Goal: Communication & Community: Share content

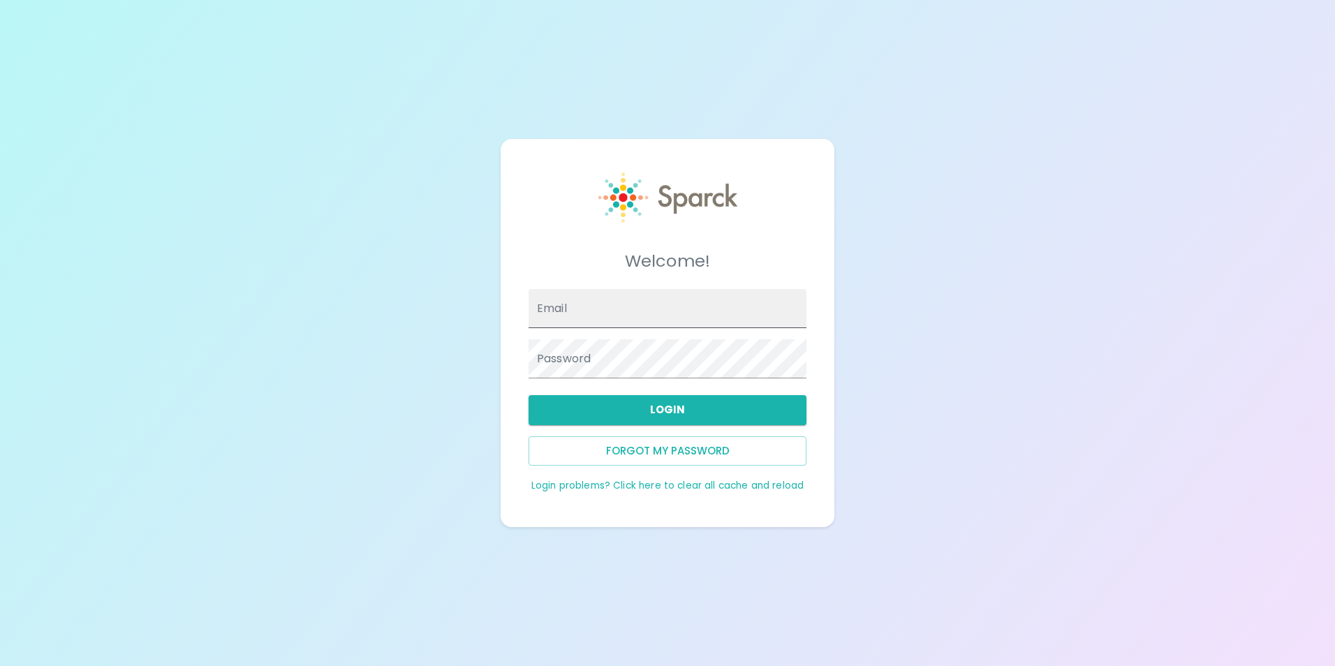
click at [599, 318] on input "Email" at bounding box center [668, 308] width 278 height 39
type input "[EMAIL_ADDRESS][DOMAIN_NAME]"
click at [689, 399] on button "Login" at bounding box center [668, 409] width 278 height 29
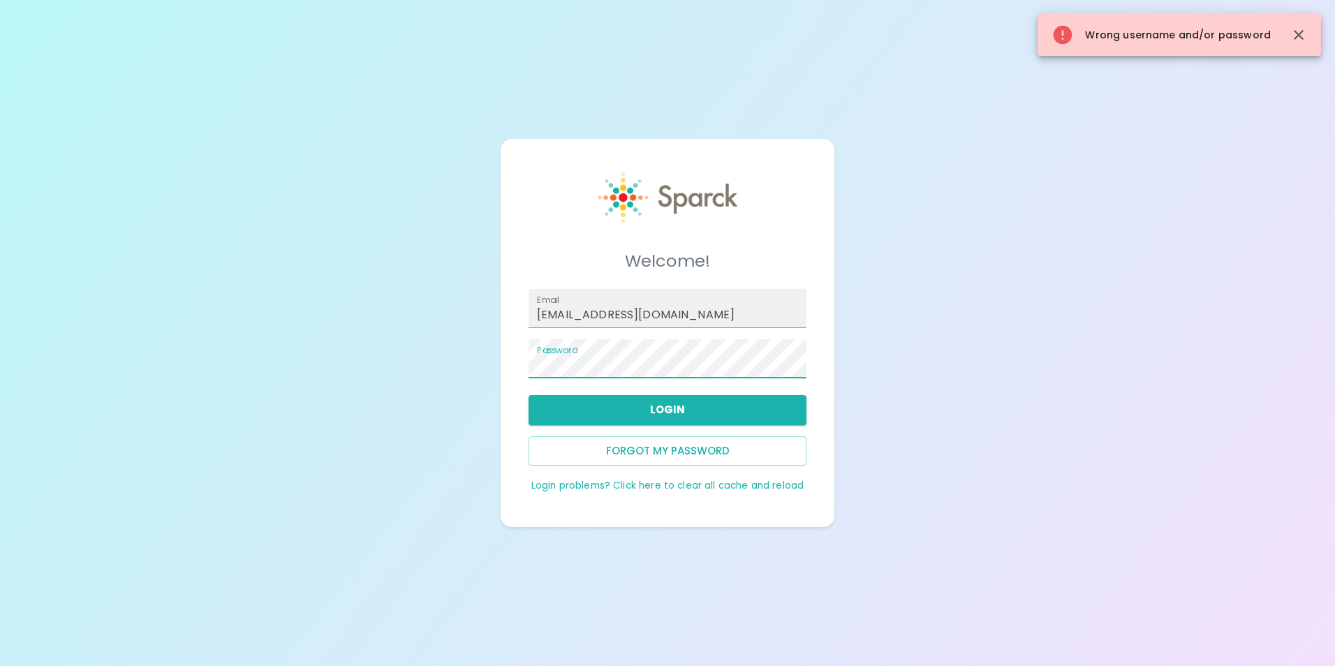
click at [476, 345] on div "Welcome! Email ydeleal@sfbcoffee.com Password Login Forgot my password Login pr…" at bounding box center [667, 333] width 1335 height 666
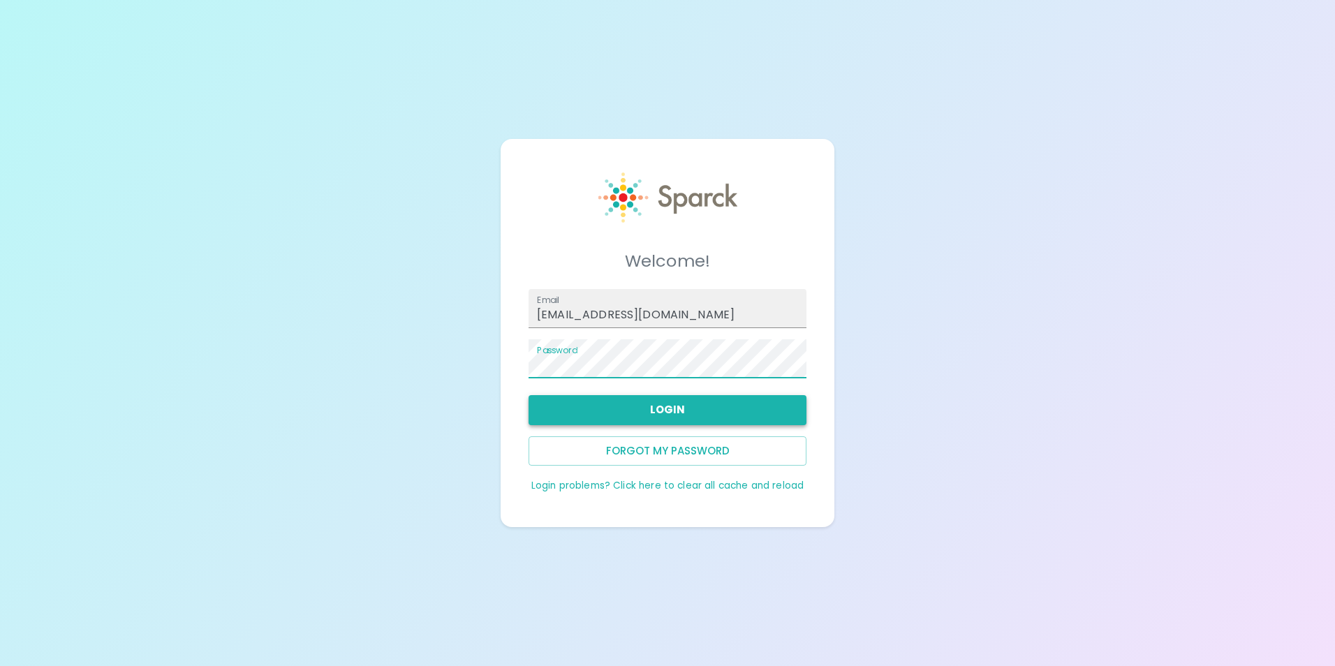
click at [622, 409] on button "Login" at bounding box center [668, 409] width 278 height 29
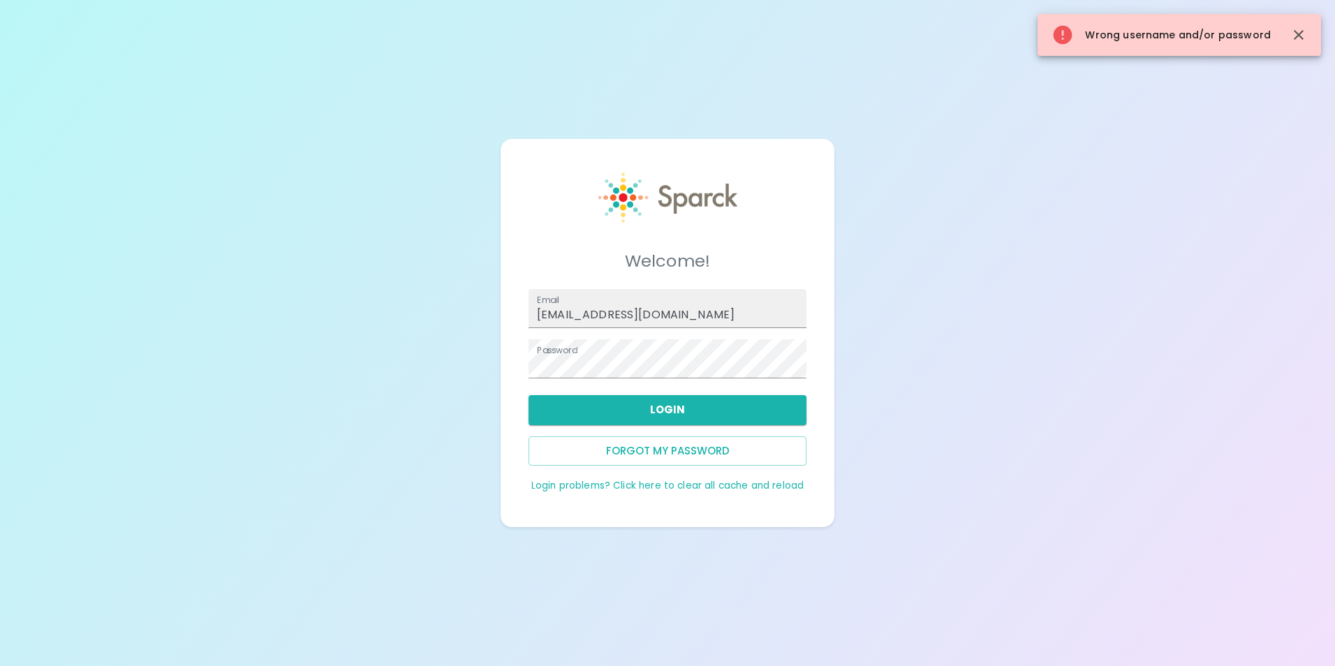
click at [382, 347] on div "Welcome! Email ydeleal@sfbcoffee.com Password Login Forgot my password Login pr…" at bounding box center [667, 333] width 1335 height 666
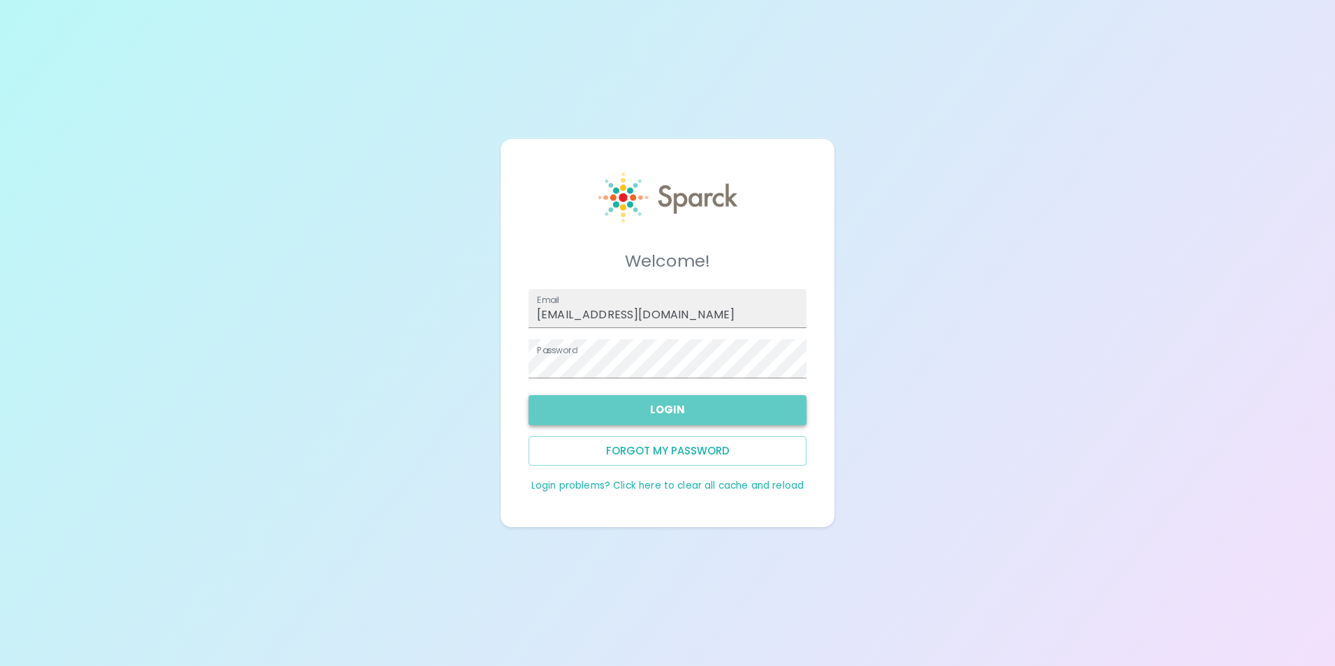
click at [674, 399] on button "Login" at bounding box center [668, 409] width 278 height 29
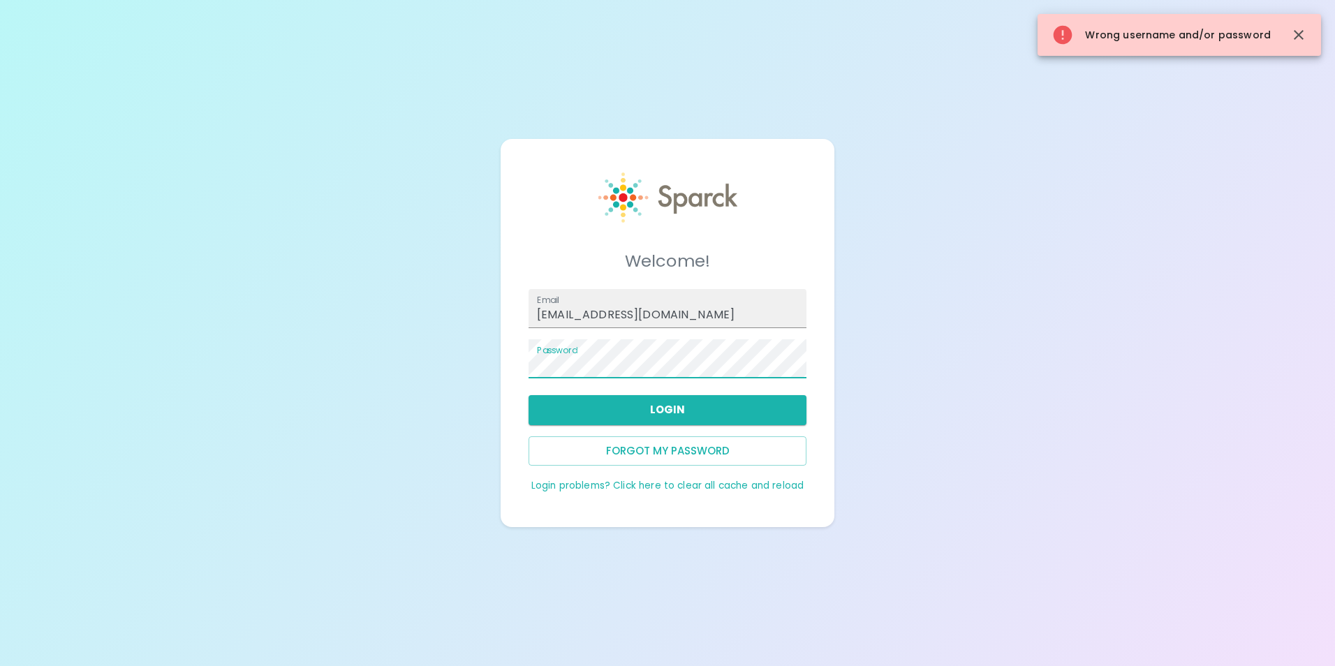
click at [409, 344] on div "Welcome! Email ydeleal@sfbcoffee.com Password Login Forgot my password Login pr…" at bounding box center [667, 333] width 1335 height 666
click at [387, 365] on div "Welcome! Email ydeleal@sfbcoffee.com Password Login Forgot my password Login pr…" at bounding box center [667, 333] width 1335 height 666
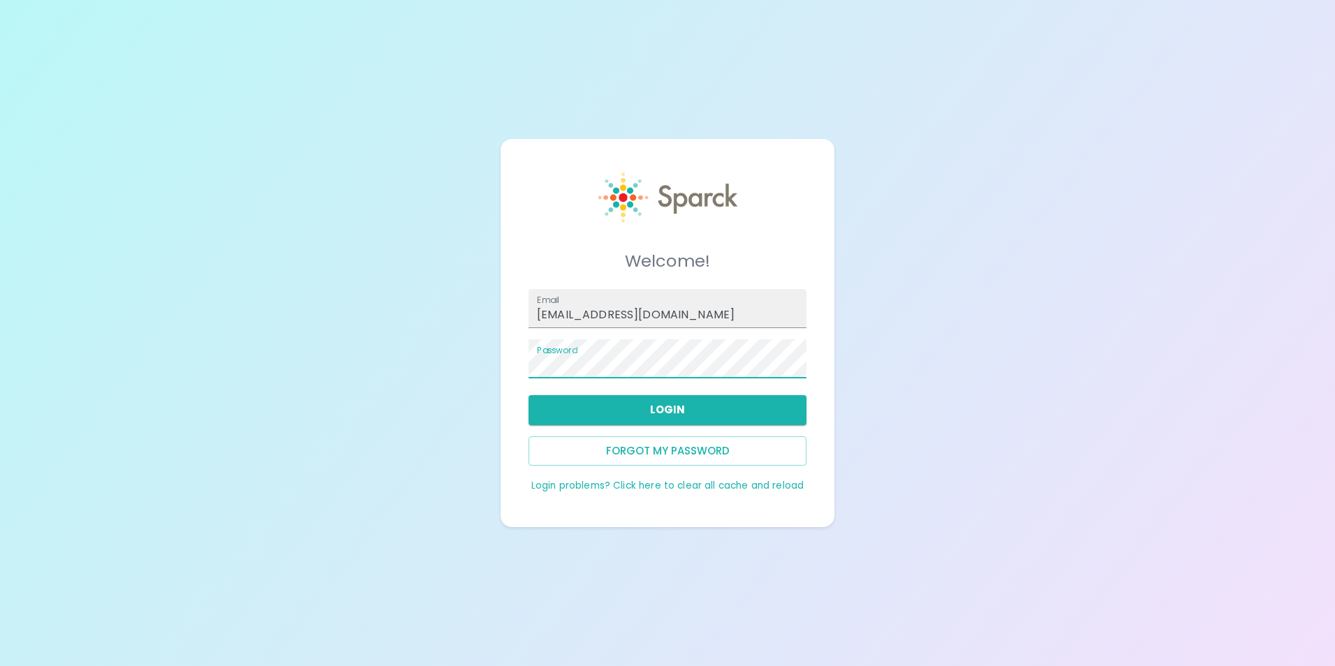
click at [300, 346] on div "Welcome! Email ydeleal@sfbcoffee.com Password Login Forgot my password Login pr…" at bounding box center [667, 333] width 1335 height 666
click at [579, 408] on button "Login" at bounding box center [668, 409] width 278 height 29
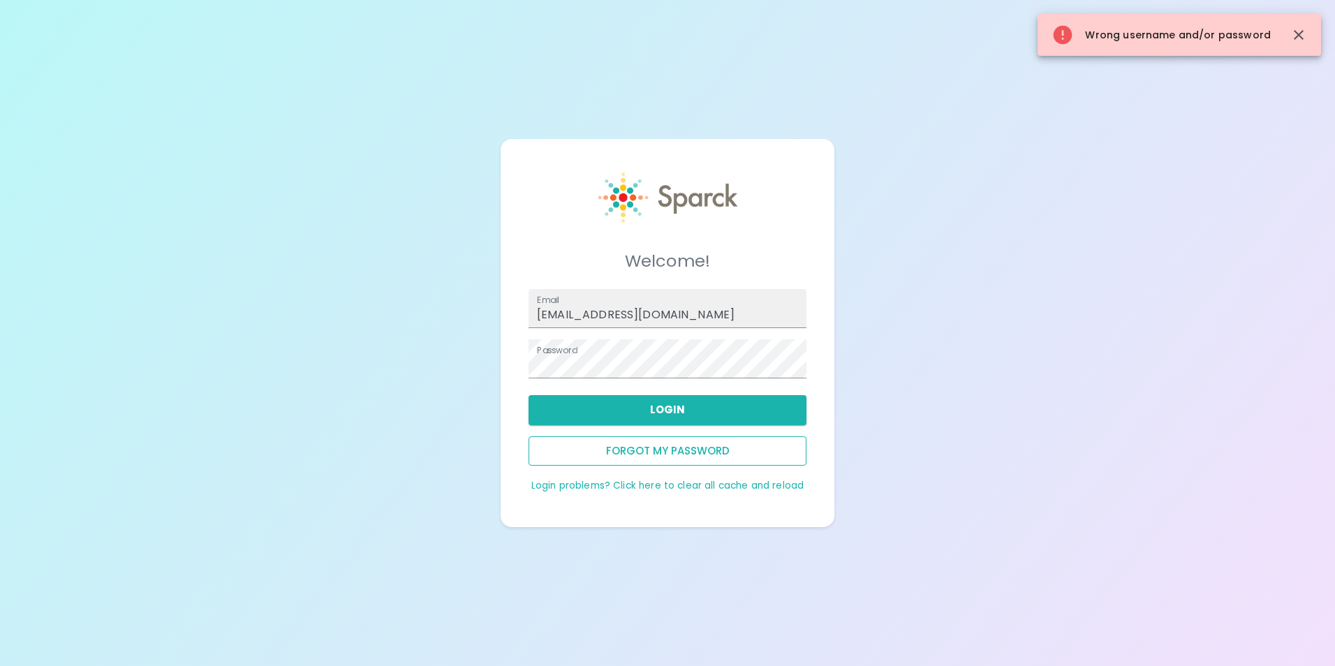
click at [630, 453] on button "Forgot my password" at bounding box center [668, 450] width 278 height 29
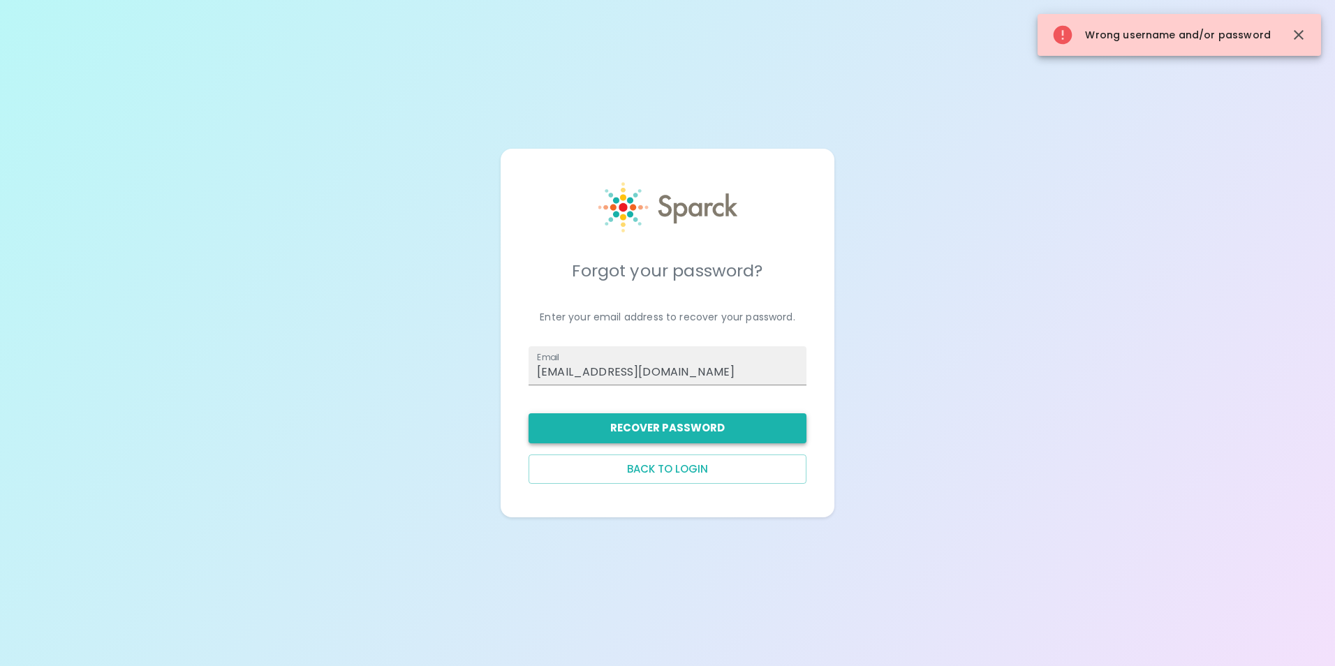
click at [670, 429] on button "Recover Password" at bounding box center [668, 427] width 278 height 29
click at [707, 376] on input "[EMAIL_ADDRESS][DOMAIN_NAME]" at bounding box center [668, 365] width 278 height 39
drag, startPoint x: 707, startPoint y: 375, endPoint x: 388, endPoint y: 376, distance: 319.8
click at [388, 376] on div "Forgot your password? Enter your email address to recover your password. Email …" at bounding box center [667, 333] width 1335 height 666
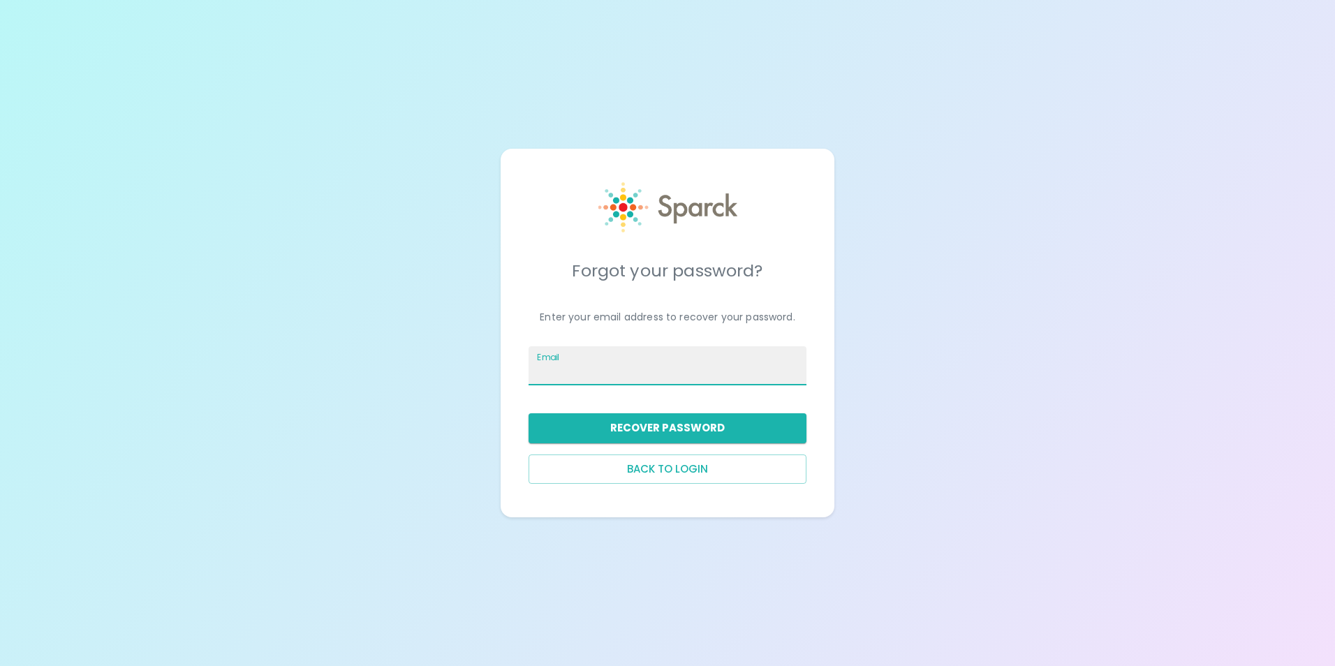
drag, startPoint x: 566, startPoint y: 373, endPoint x: 552, endPoint y: 377, distance: 14.6
click at [566, 373] on input "Email" at bounding box center [668, 365] width 278 height 39
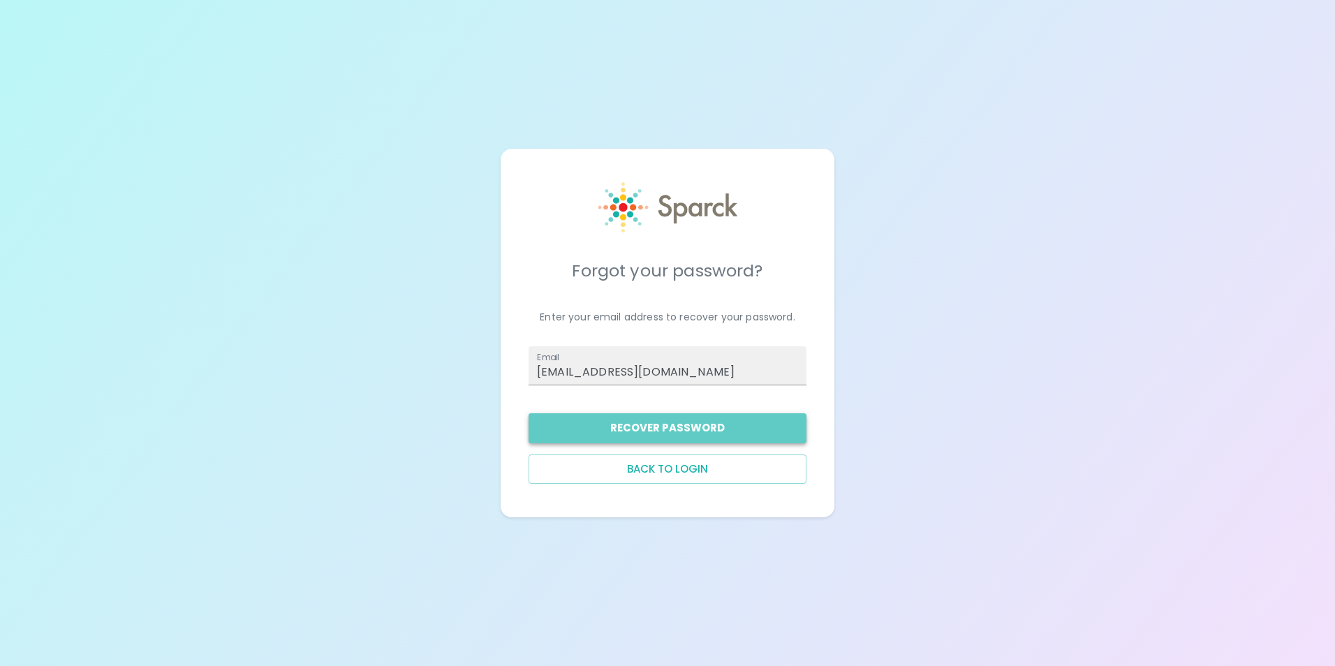
click at [604, 423] on button "Recover Password" at bounding box center [668, 427] width 278 height 29
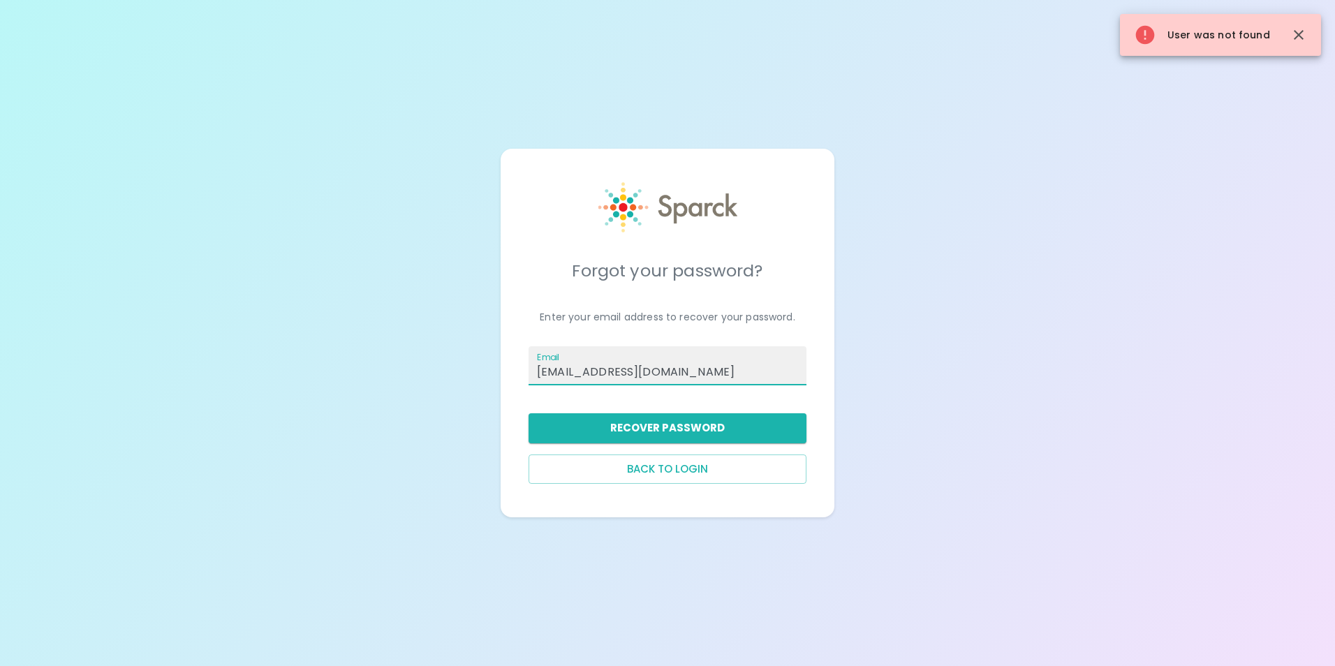
drag, startPoint x: 674, startPoint y: 369, endPoint x: 309, endPoint y: 355, distance: 364.8
click at [308, 355] on div "Forgot your password? Enter your email address to recover your password. Email …" at bounding box center [667, 333] width 1335 height 666
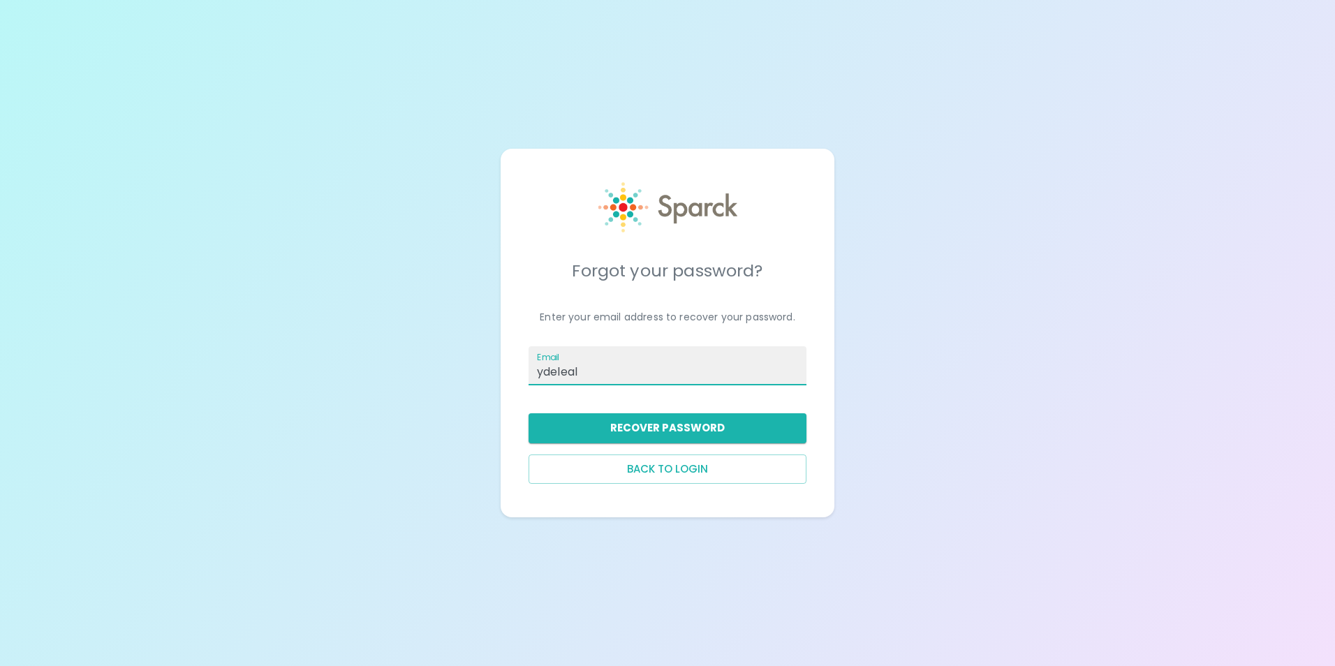
type input "ydeleal@sfb"
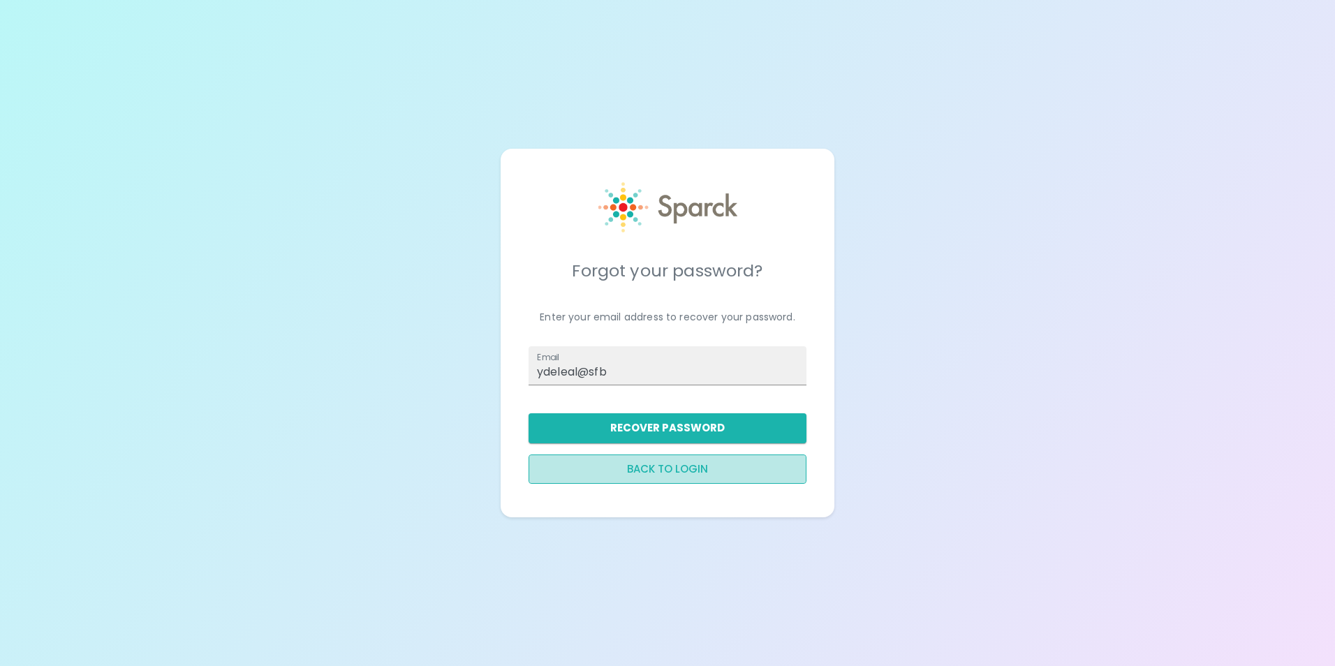
click at [663, 464] on button "Back to login" at bounding box center [668, 469] width 278 height 29
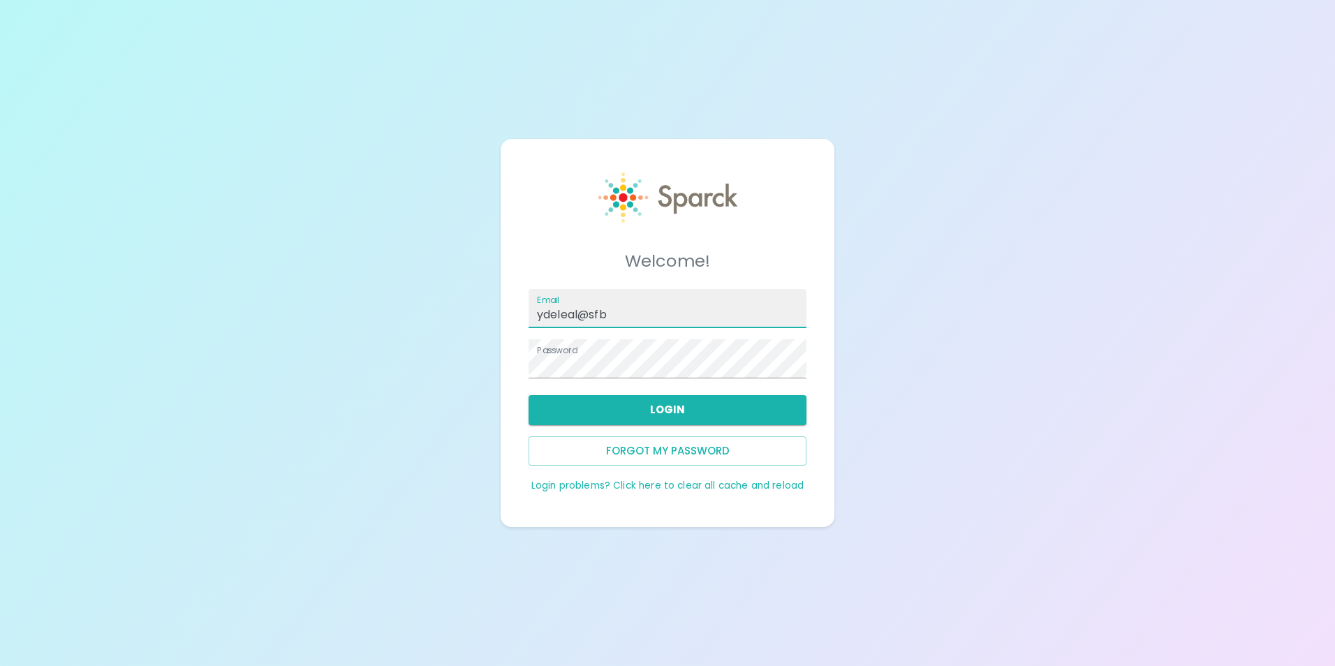
drag, startPoint x: 772, startPoint y: 309, endPoint x: 855, endPoint y: 306, distance: 82.4
click at [911, 304] on div "Welcome! Email ydeleal@sfb Password Login Forgot my password Login problems? Cl…" at bounding box center [667, 333] width 1335 height 666
click at [669, 415] on button "Login" at bounding box center [668, 409] width 278 height 29
drag, startPoint x: 664, startPoint y: 322, endPoint x: 390, endPoint y: 309, distance: 274.0
click at [390, 309] on div "Welcome! Email ydeleal@sfb Password Login Forgot my password Login problems? Cl…" at bounding box center [667, 333] width 1335 height 666
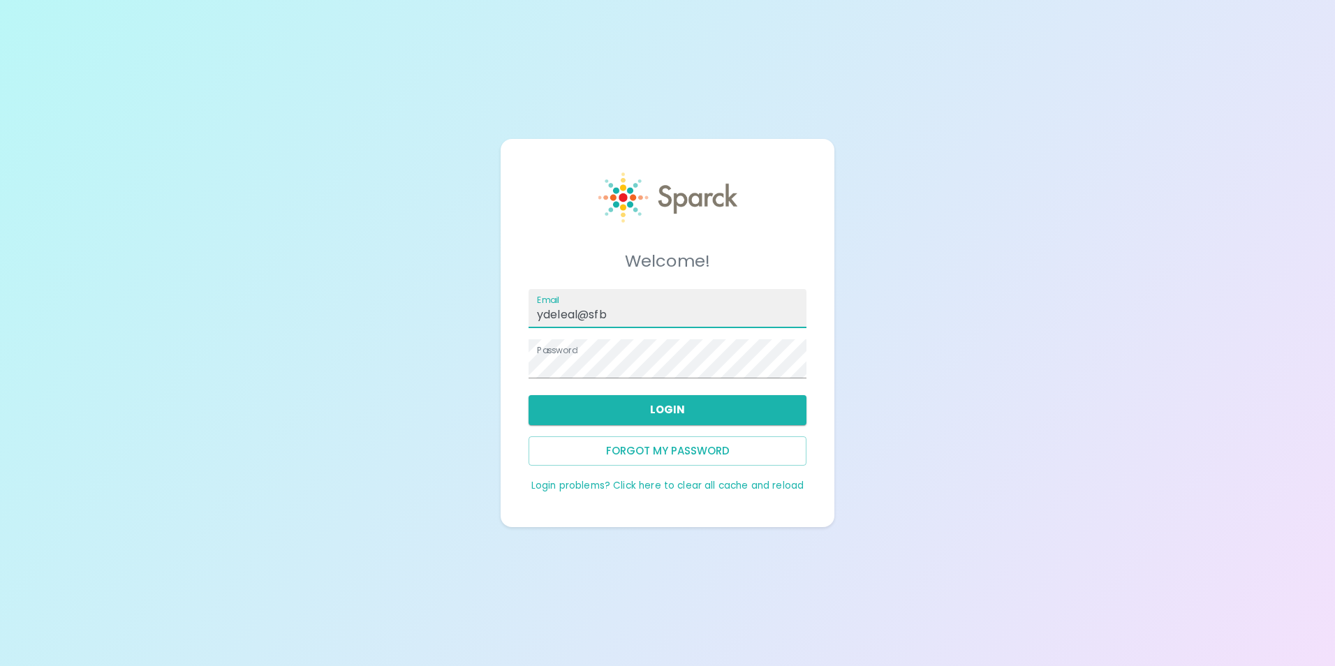
type input "[EMAIL_ADDRESS][DOMAIN_NAME]"
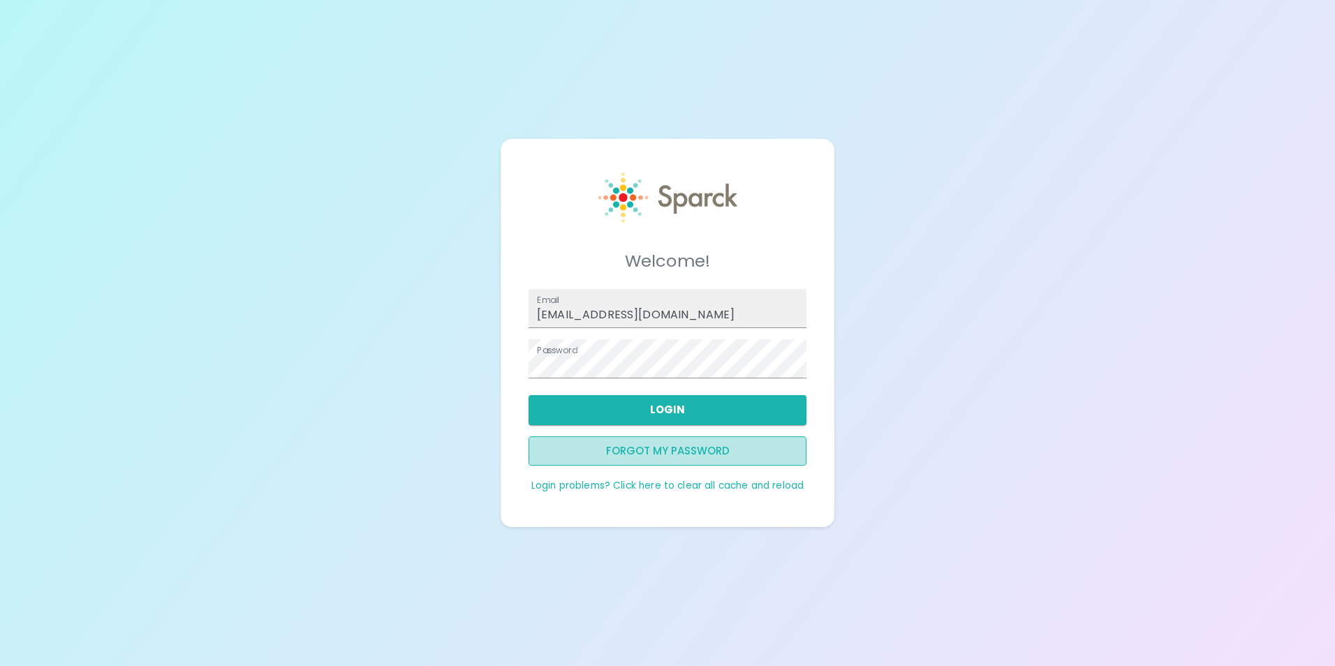
click at [659, 452] on button "Forgot my password" at bounding box center [668, 450] width 278 height 29
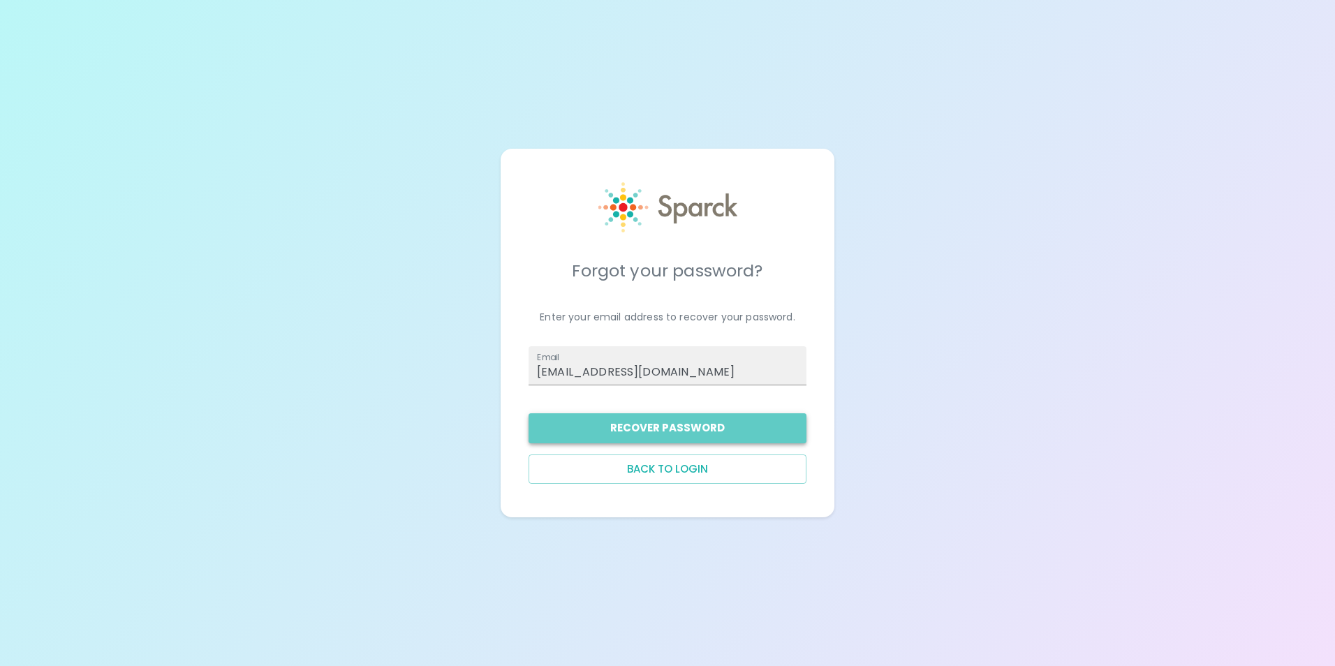
click at [626, 421] on button "Recover Password" at bounding box center [668, 427] width 278 height 29
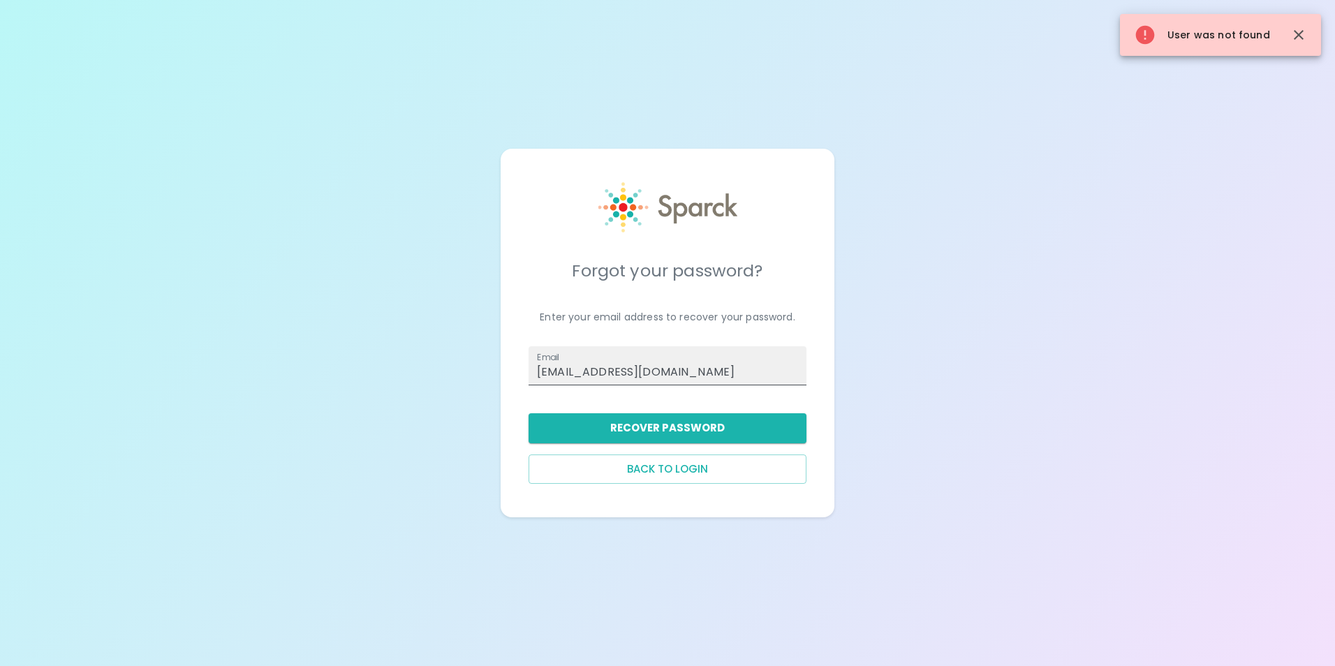
click at [710, 374] on input "[EMAIL_ADDRESS][DOMAIN_NAME]" at bounding box center [668, 365] width 278 height 39
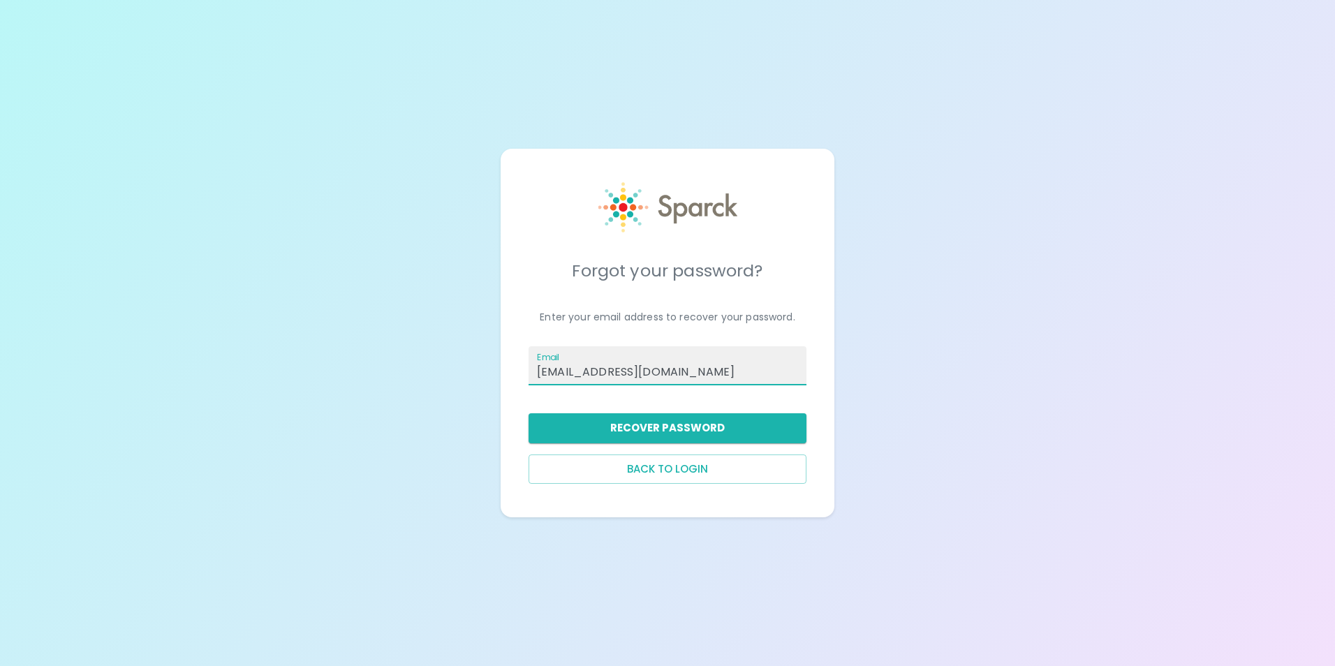
drag, startPoint x: 712, startPoint y: 372, endPoint x: 476, endPoint y: 344, distance: 237.1
click at [485, 356] on div "Forgot your password? Enter your email address to recover your password. Email …" at bounding box center [667, 333] width 1335 height 666
type input "1989ymd@gmail.com"
click at [655, 427] on button "Recover Password" at bounding box center [668, 427] width 278 height 29
click at [673, 198] on img at bounding box center [667, 207] width 139 height 50
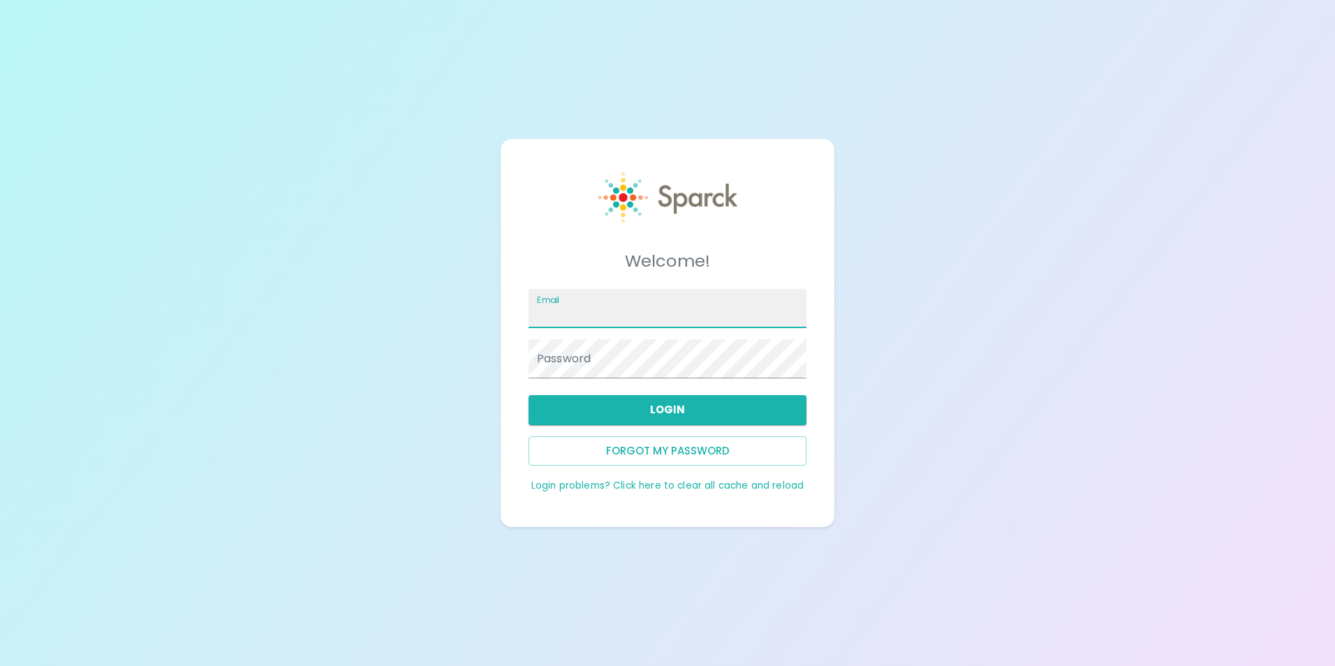
click at [598, 321] on input "Email" at bounding box center [668, 308] width 278 height 39
drag, startPoint x: 609, startPoint y: 311, endPoint x: 622, endPoint y: 314, distance: 12.9
click at [609, 311] on input "[EMAIL_ADDRESS][DOMAIN_NAME]" at bounding box center [668, 308] width 278 height 39
type input "[EMAIL_ADDRESS][DOMAIN_NAME]"
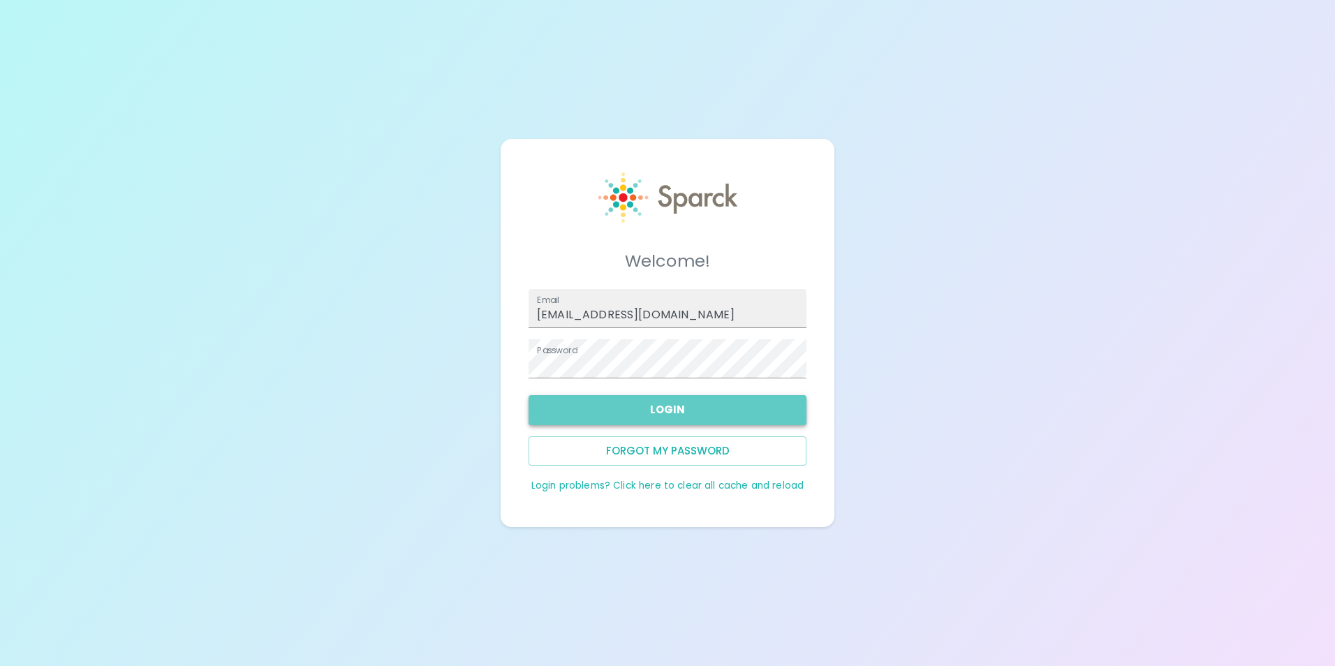
click at [622, 410] on button "Login" at bounding box center [668, 409] width 278 height 29
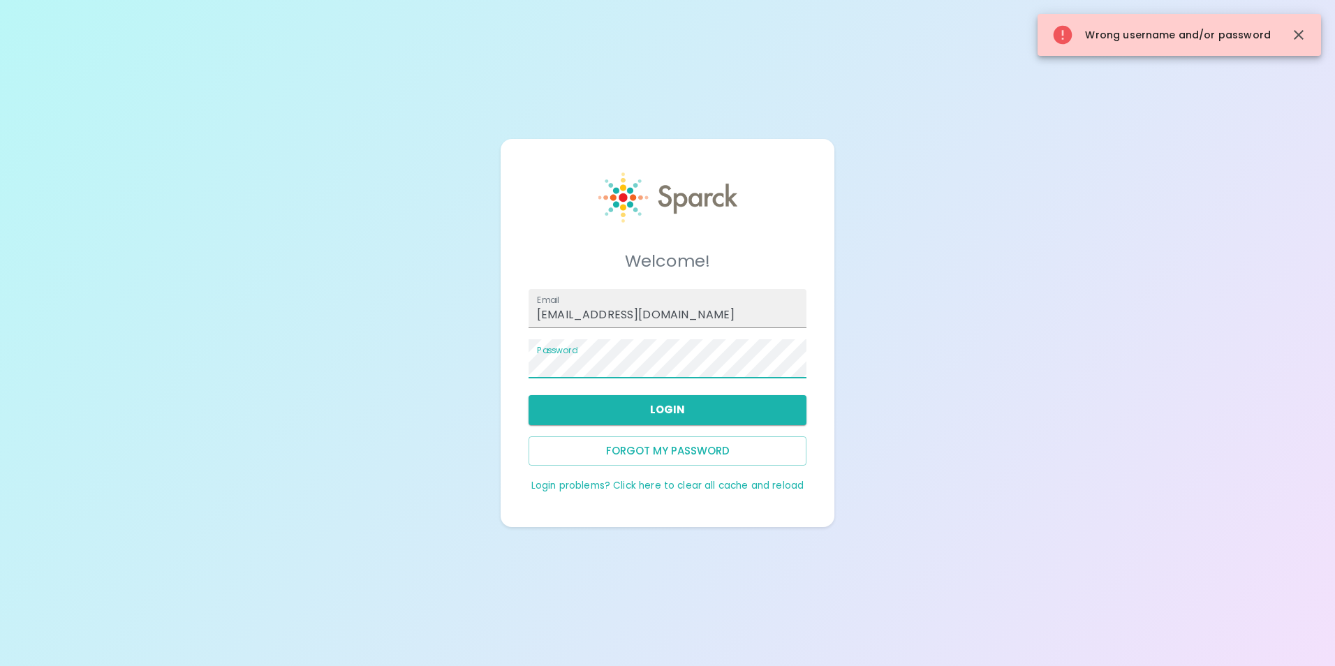
click at [346, 376] on div "Welcome! Email [EMAIL_ADDRESS][DOMAIN_NAME] Password Login Forgot my password L…" at bounding box center [667, 333] width 1335 height 666
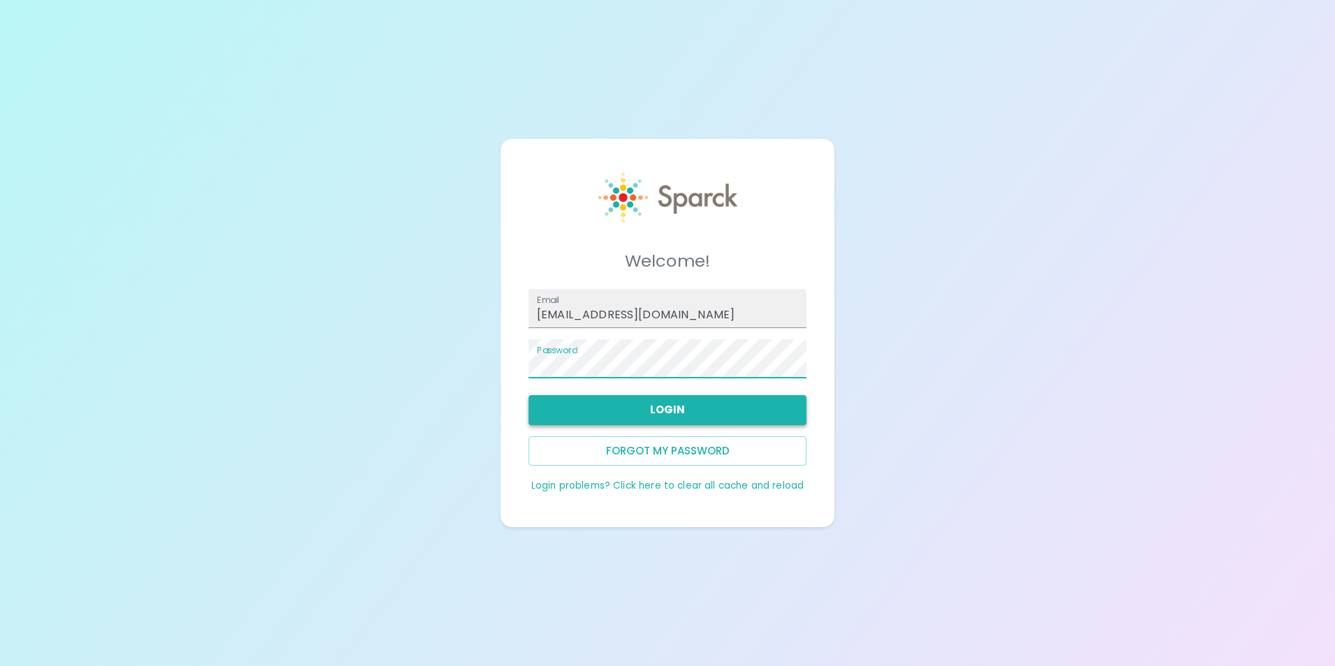
click at [584, 402] on button "Login" at bounding box center [668, 409] width 278 height 29
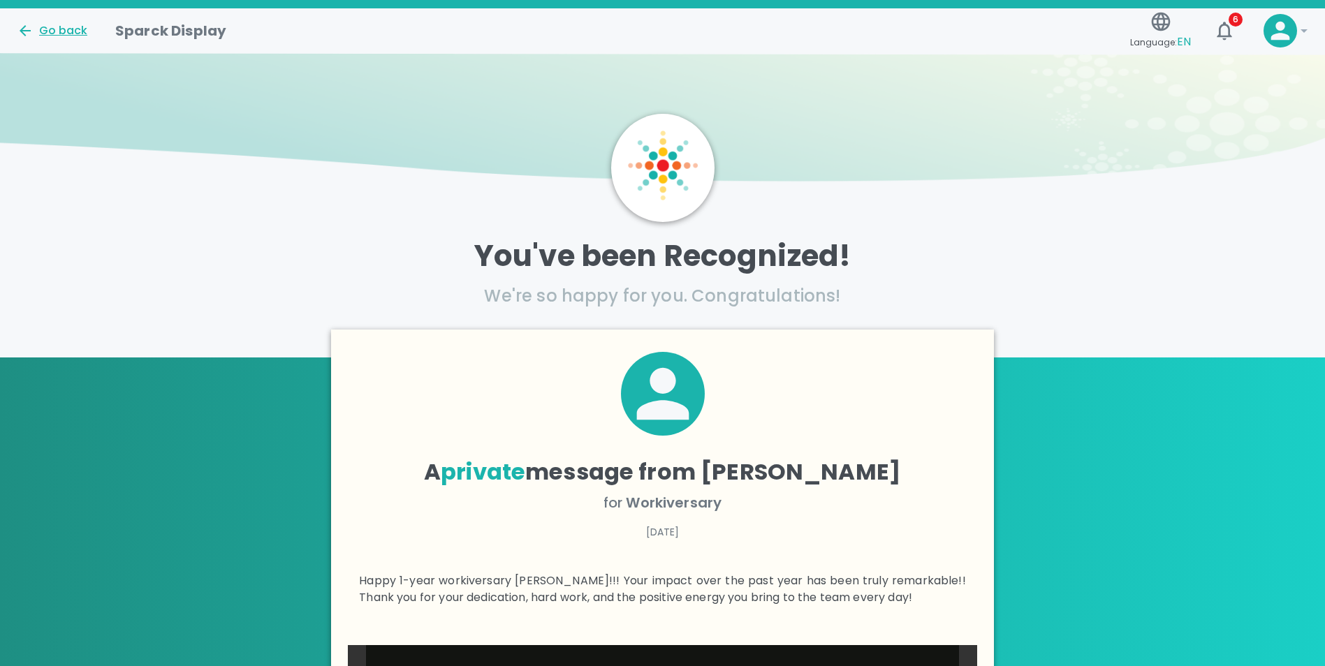
click at [59, 31] on div "Go back" at bounding box center [52, 30] width 71 height 17
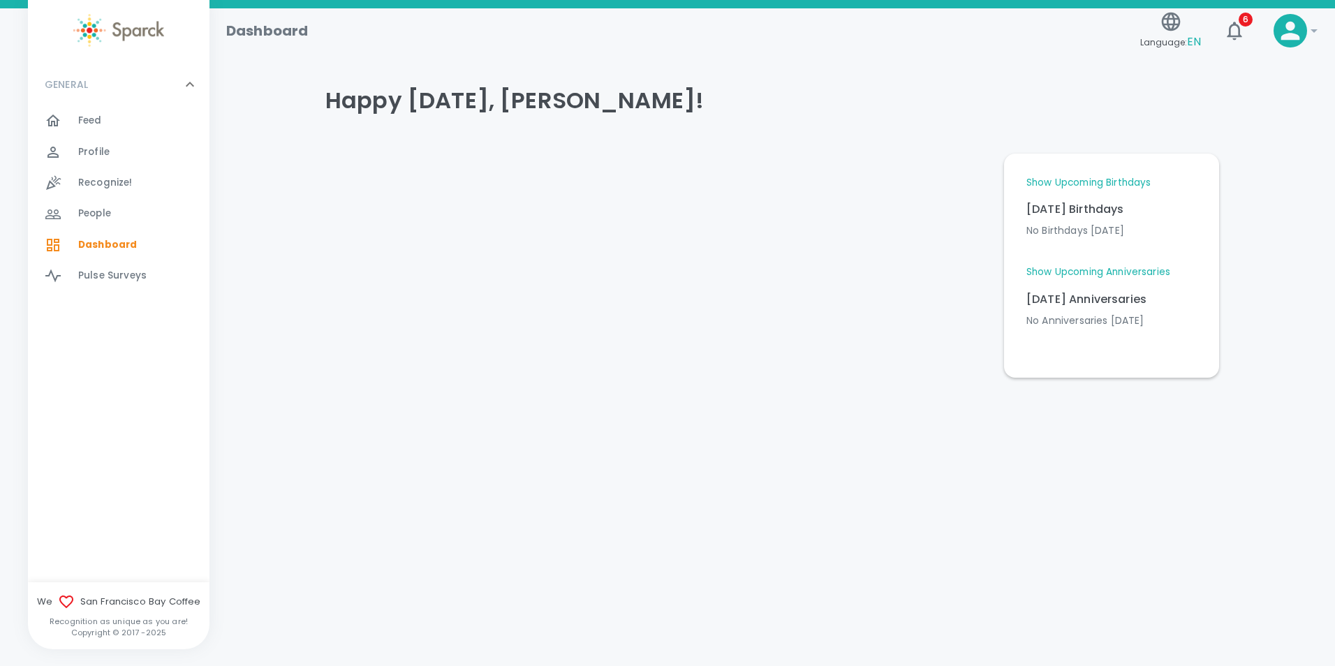
click at [87, 117] on span "Feed" at bounding box center [90, 121] width 24 height 14
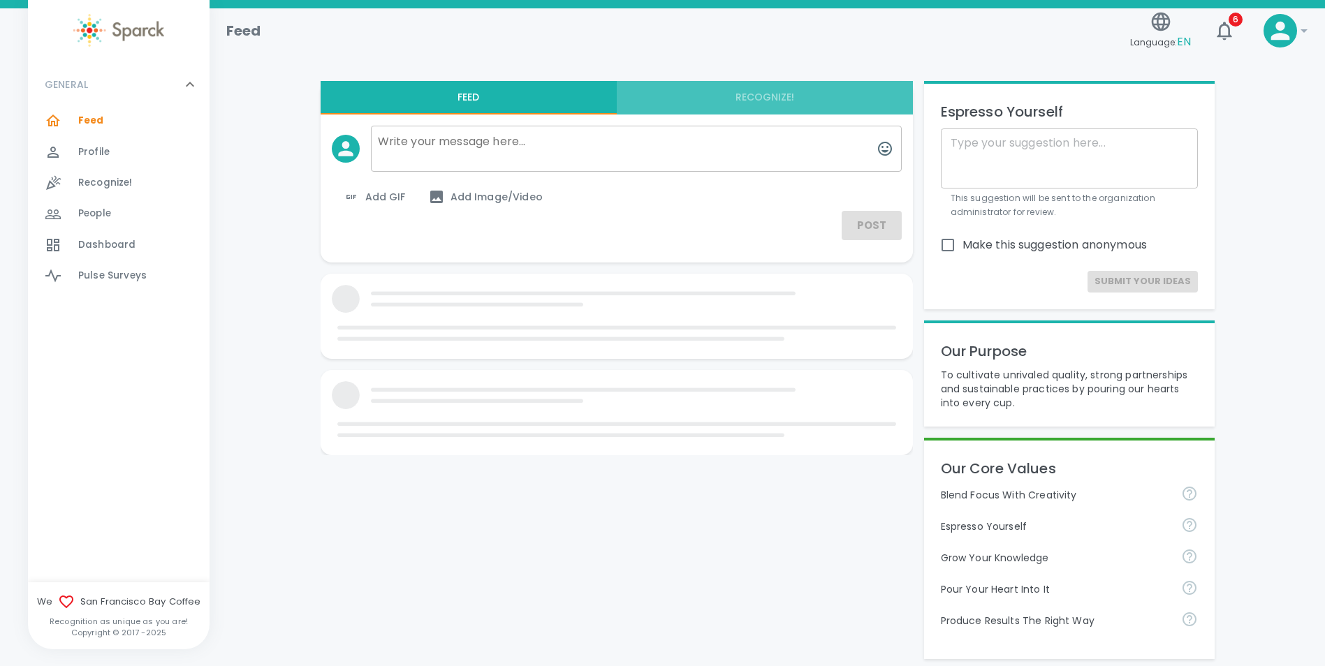
click at [783, 100] on button "Recognize!" at bounding box center [765, 98] width 296 height 34
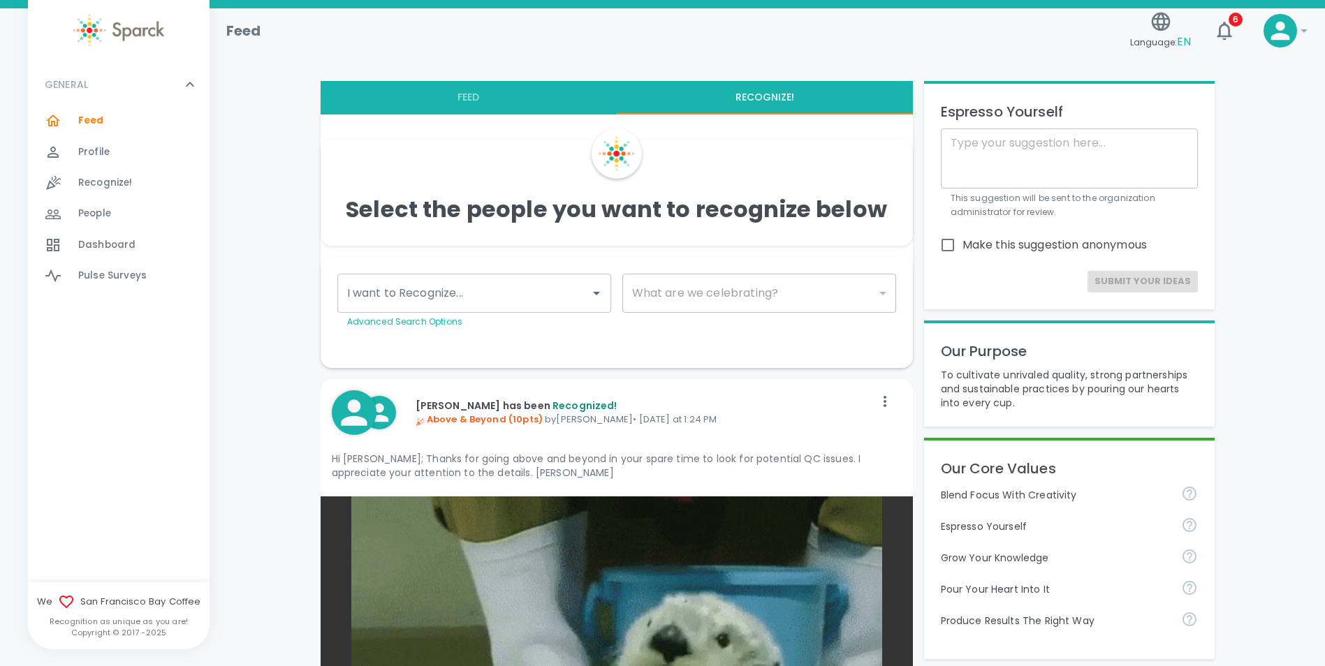
click at [439, 291] on div "I want to Recognize... I want to Recognize... Advanced Search Options" at bounding box center [474, 301] width 274 height 55
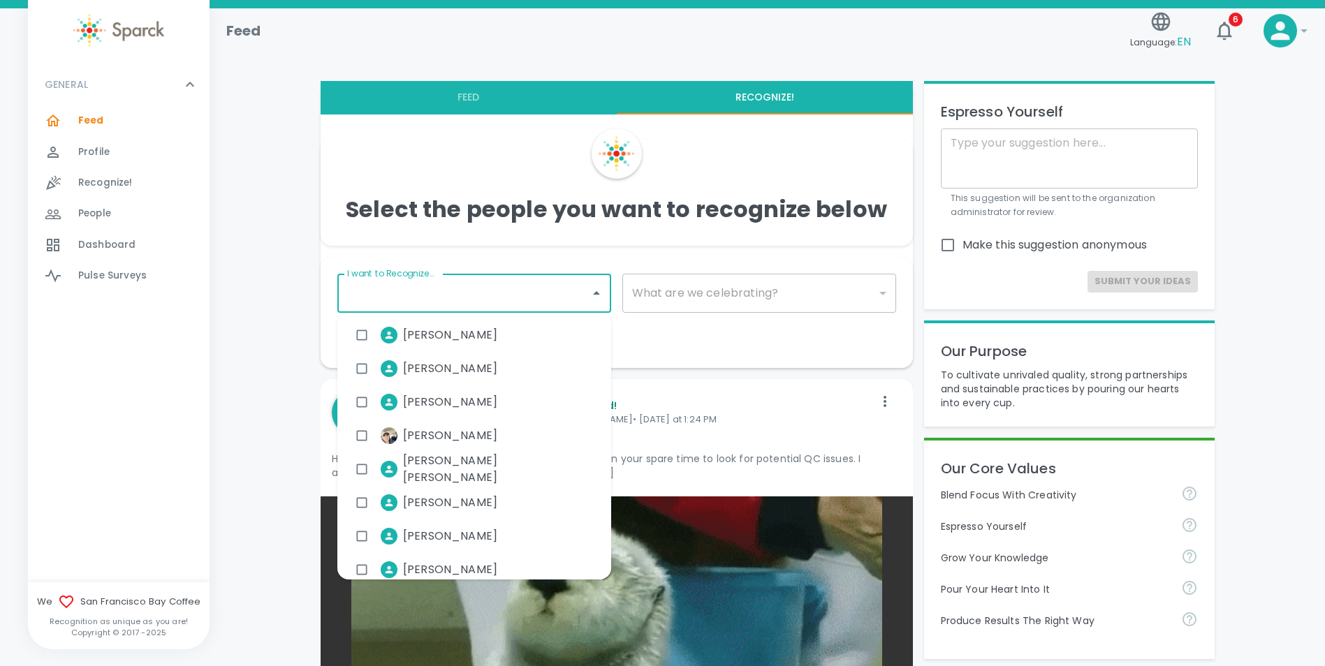
click at [726, 293] on div "​" at bounding box center [759, 293] width 274 height 39
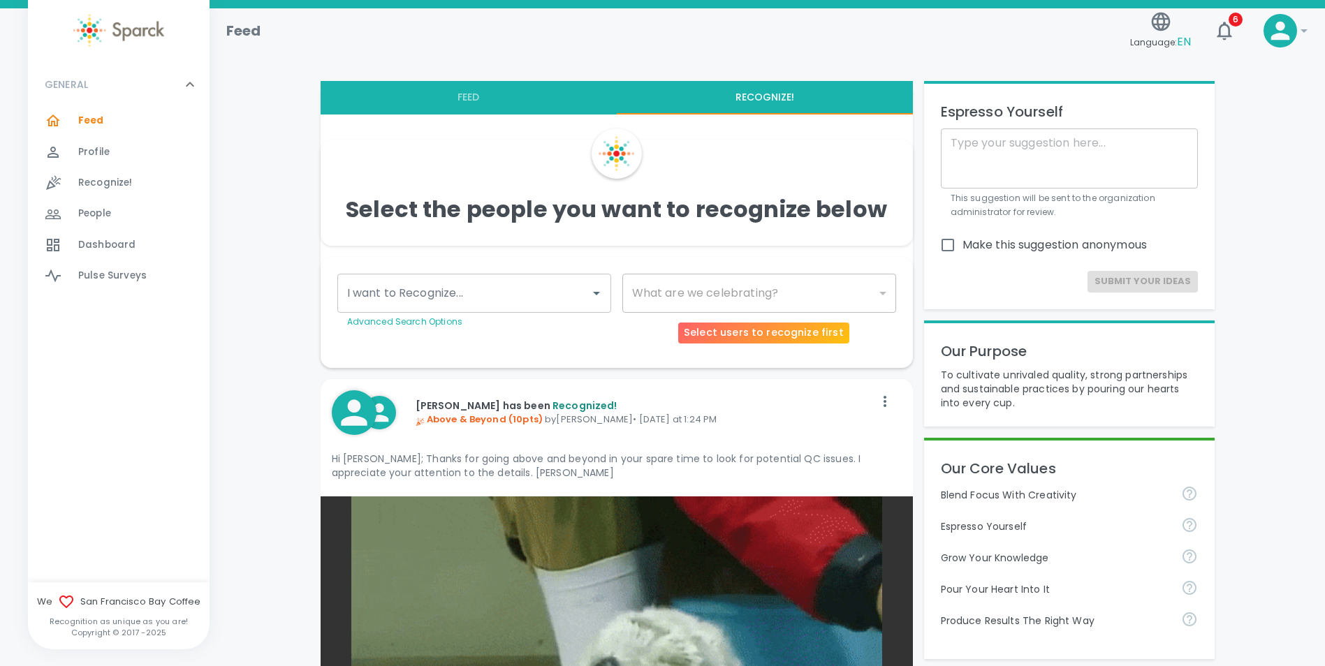
click at [499, 297] on input "I want to Recognize..." at bounding box center [464, 293] width 240 height 27
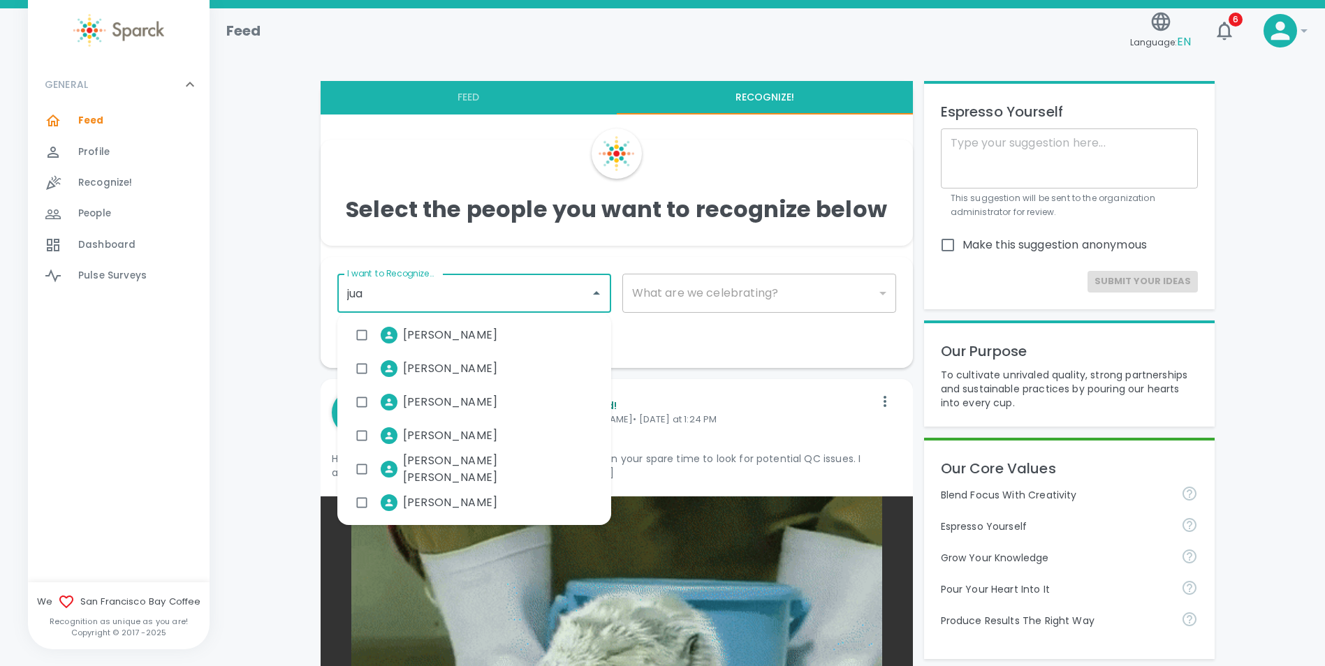
type input "[PERSON_NAME]"
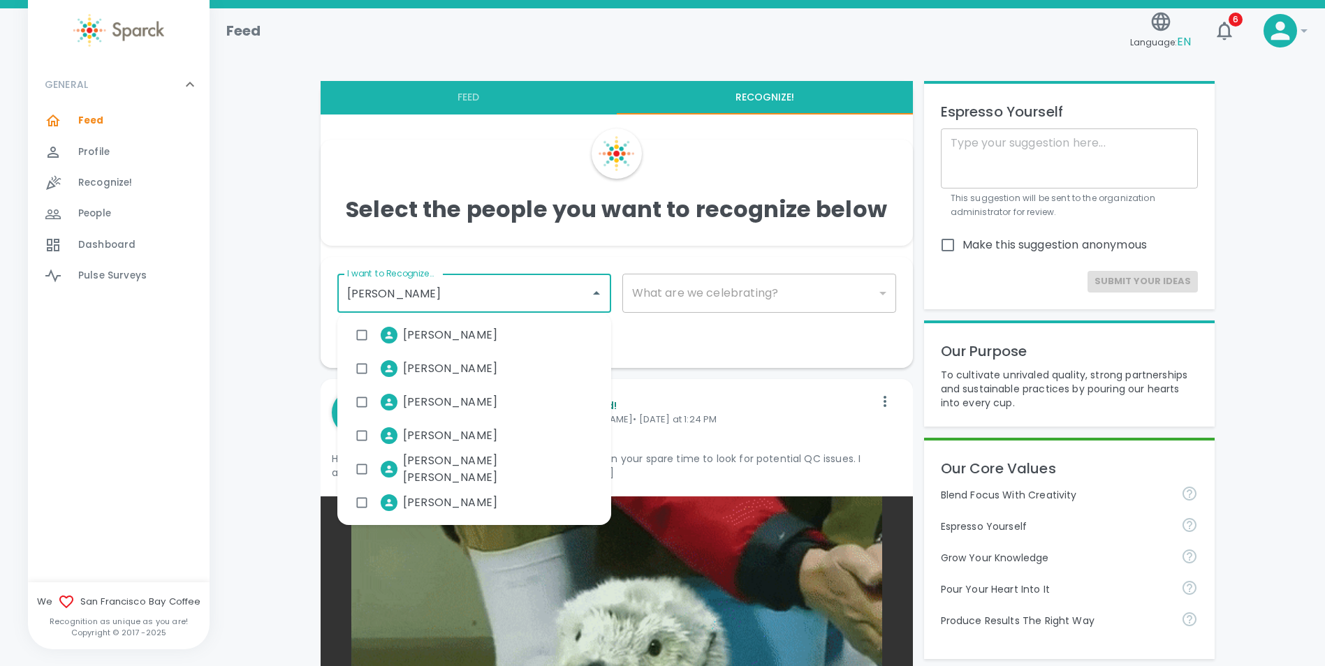
click at [506, 468] on span "[PERSON_NAME] [PERSON_NAME]" at bounding box center [496, 470] width 186 height 34
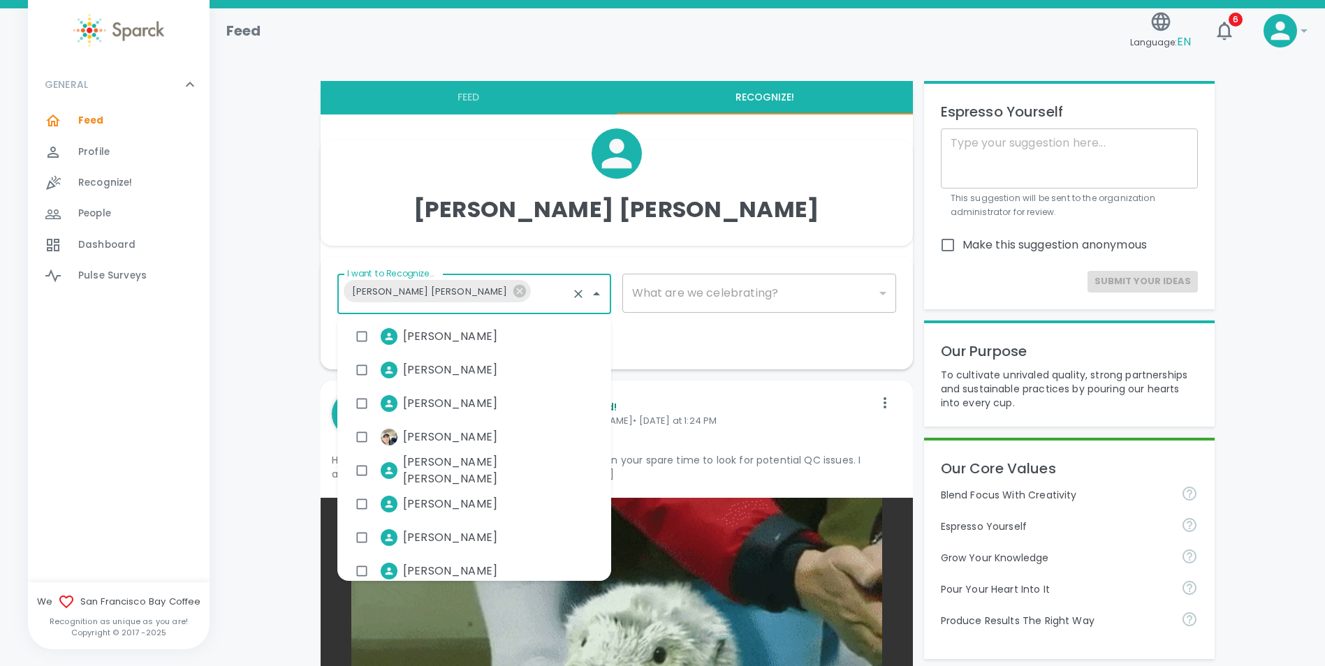
click at [686, 341] on div "Make This Private Send" at bounding box center [611, 346] width 570 height 11
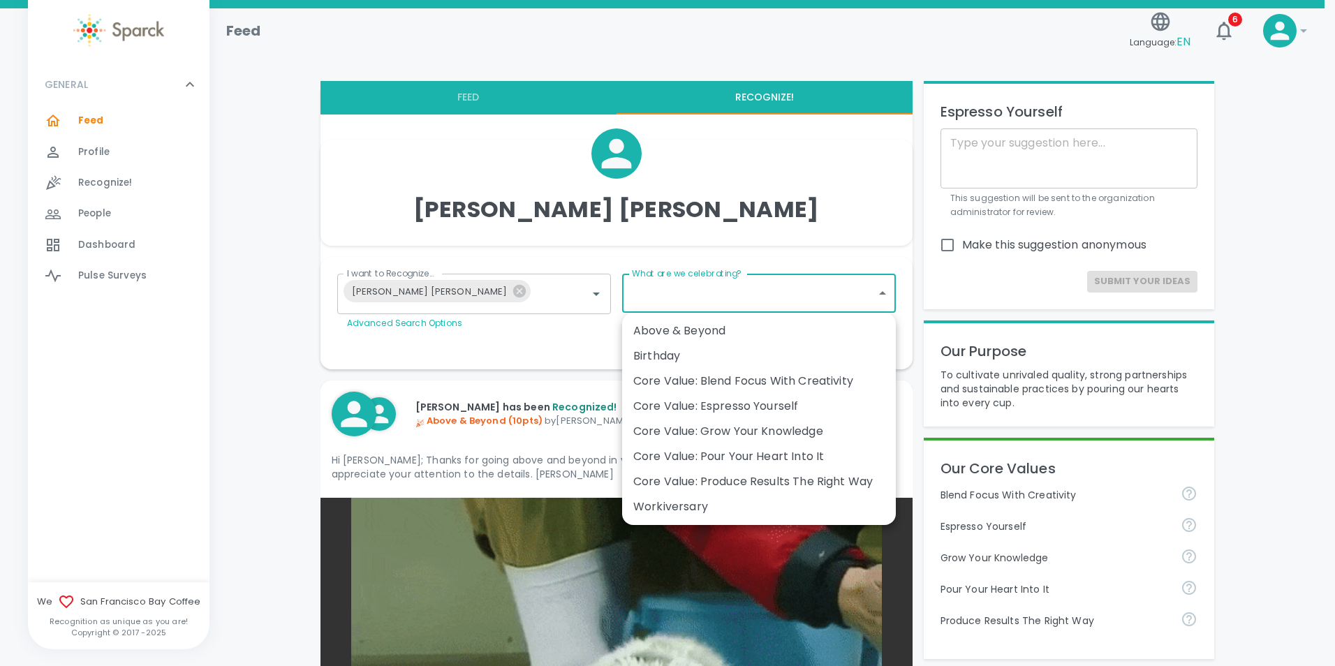
click at [675, 325] on div "Above & Beyond" at bounding box center [758, 331] width 251 height 17
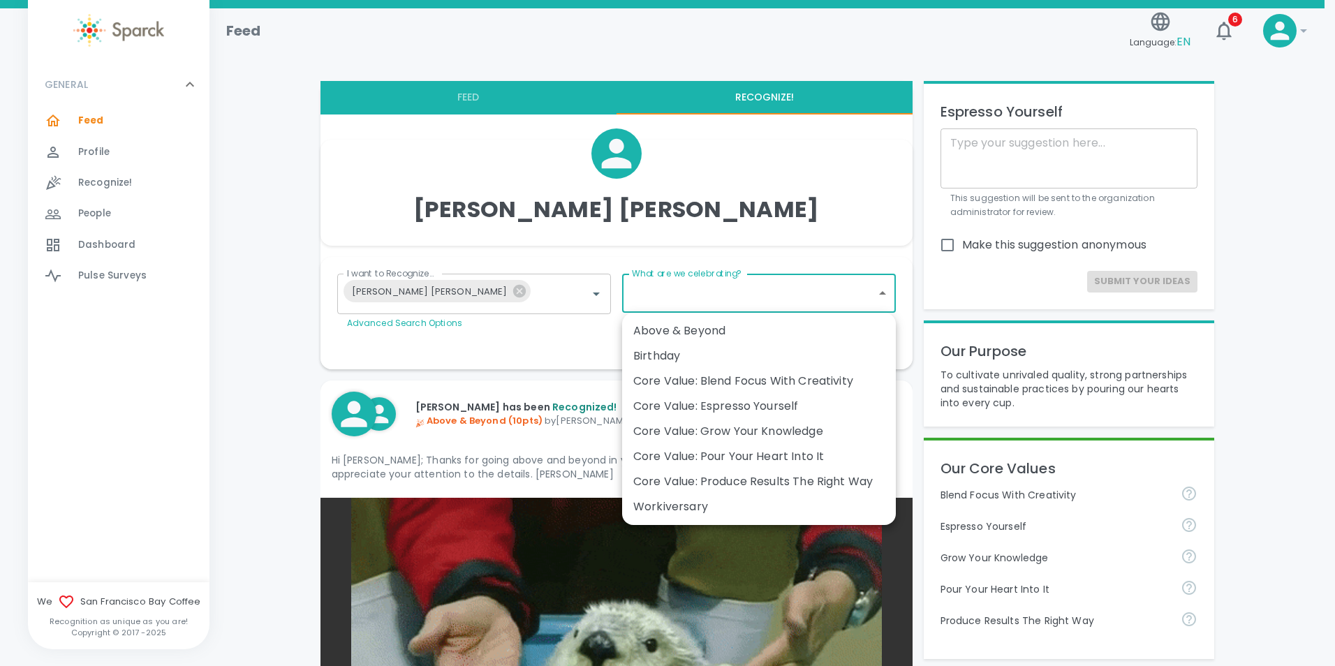
type input "2236"
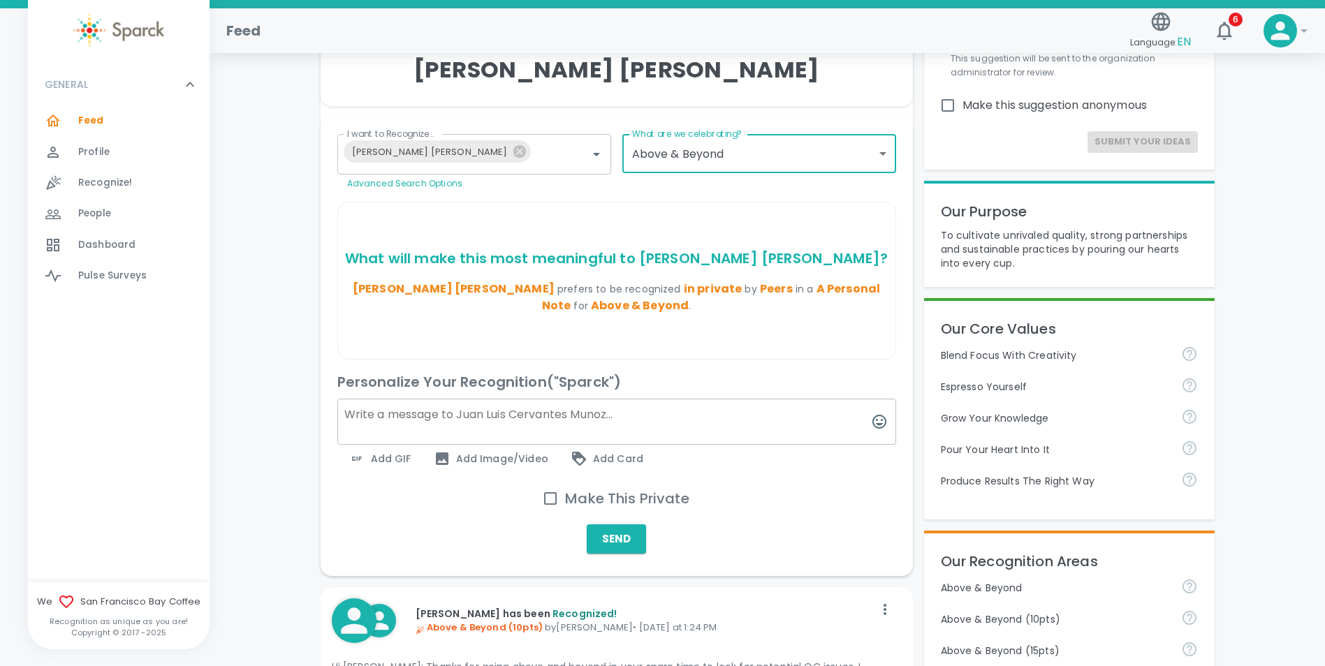
scroll to position [209, 0]
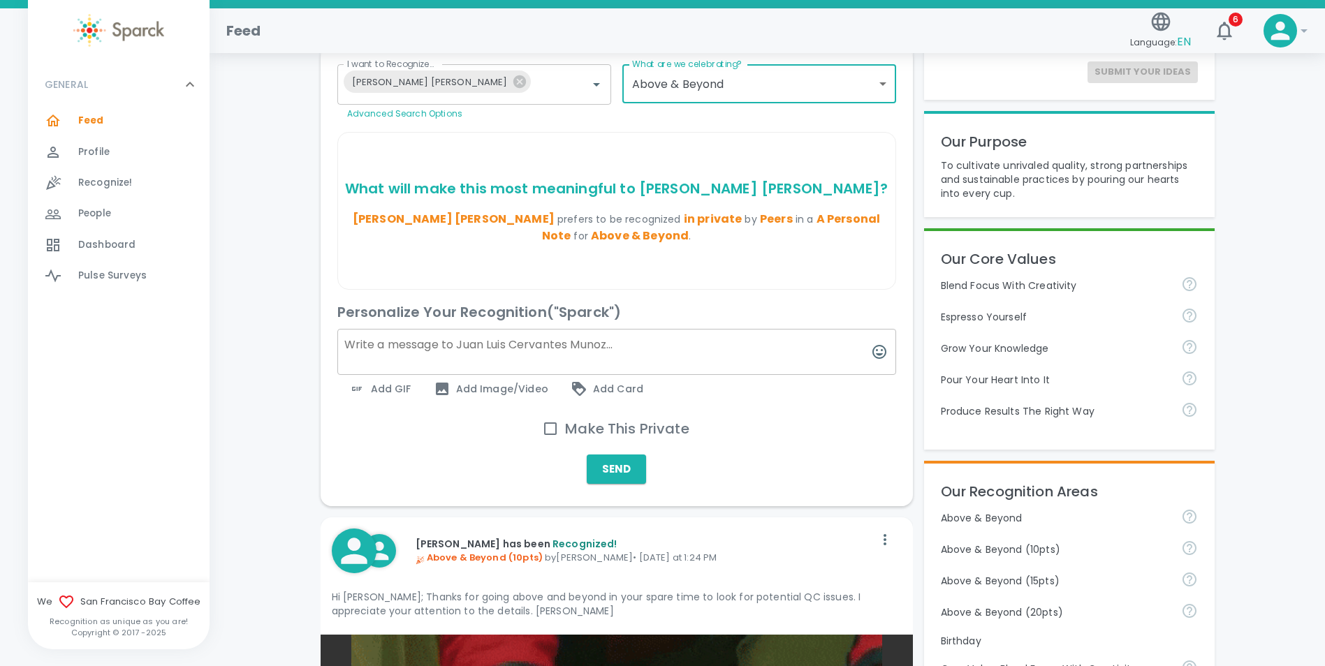
click at [502, 346] on textarea at bounding box center [616, 352] width 559 height 46
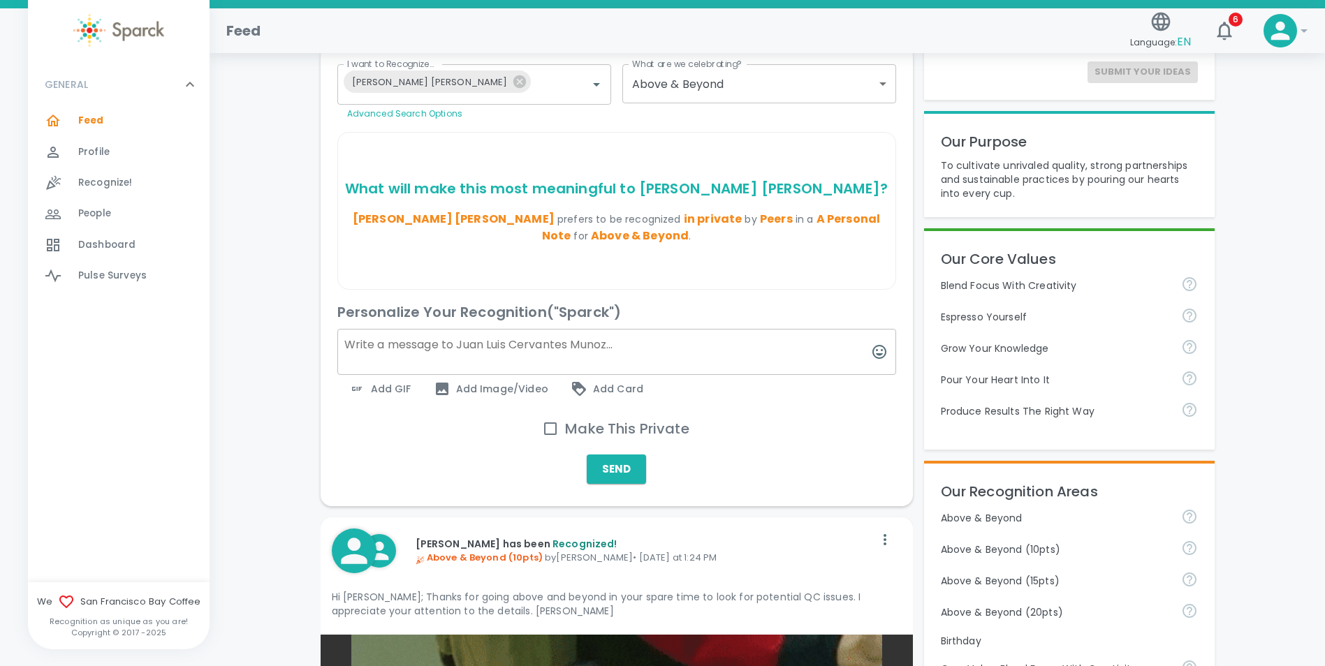
paste textarea "Thank you so much, [PERSON_NAME], for running to my aid when you heard that lou…"
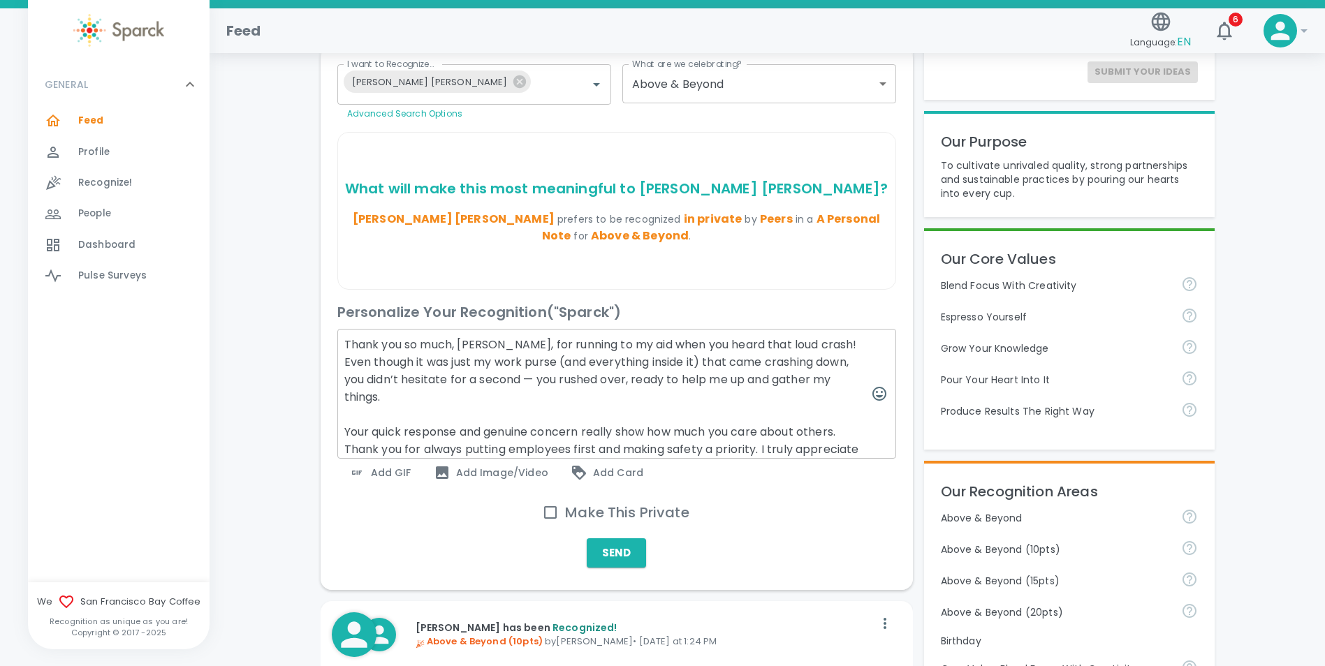
click at [515, 377] on textarea "Thank you so much, [PERSON_NAME], for running to my aid when you heard that lou…" at bounding box center [616, 394] width 559 height 130
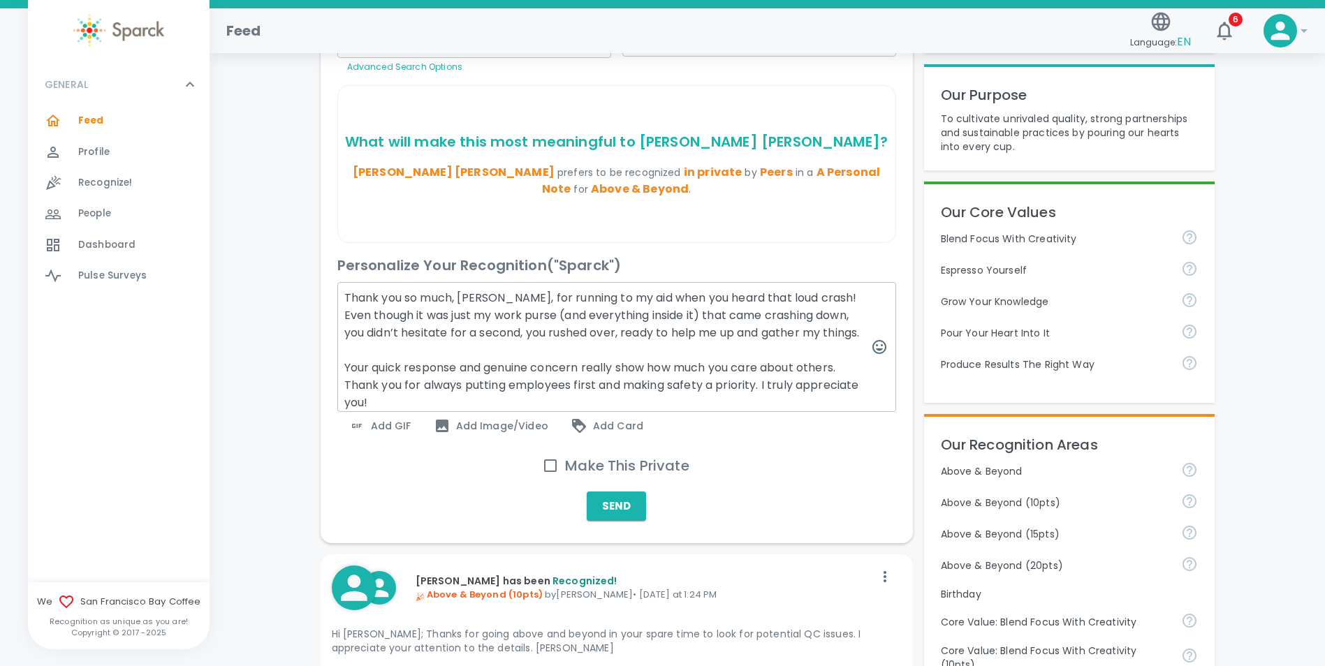
scroll to position [279, 0]
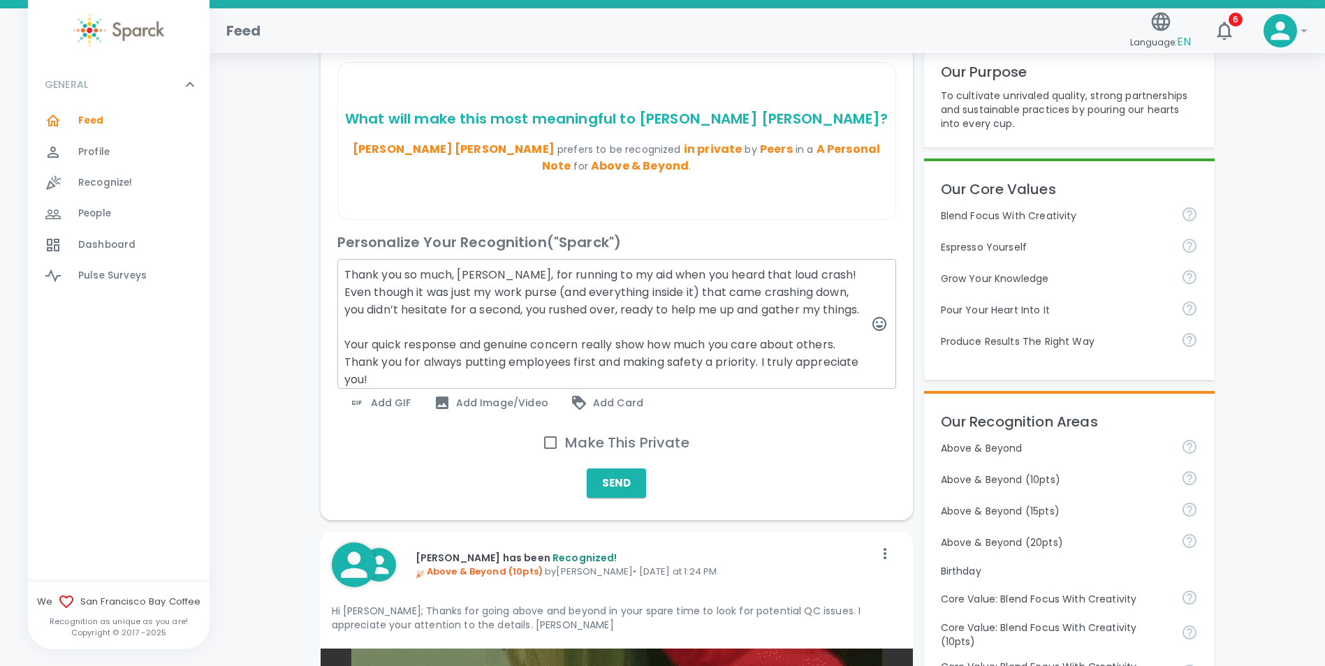
type textarea "Thank you so much, [PERSON_NAME], for running to my aid when you heard that lou…"
click at [459, 411] on span "Add Image/Video" at bounding box center [491, 403] width 115 height 17
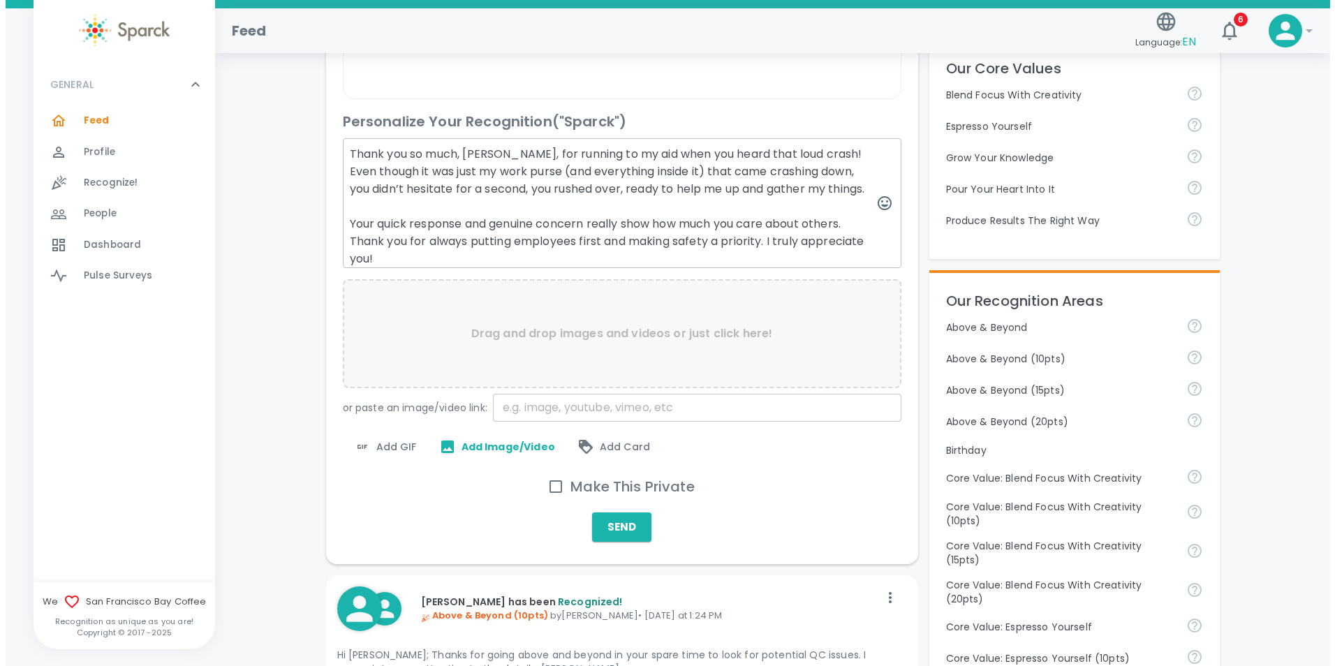
scroll to position [419, 0]
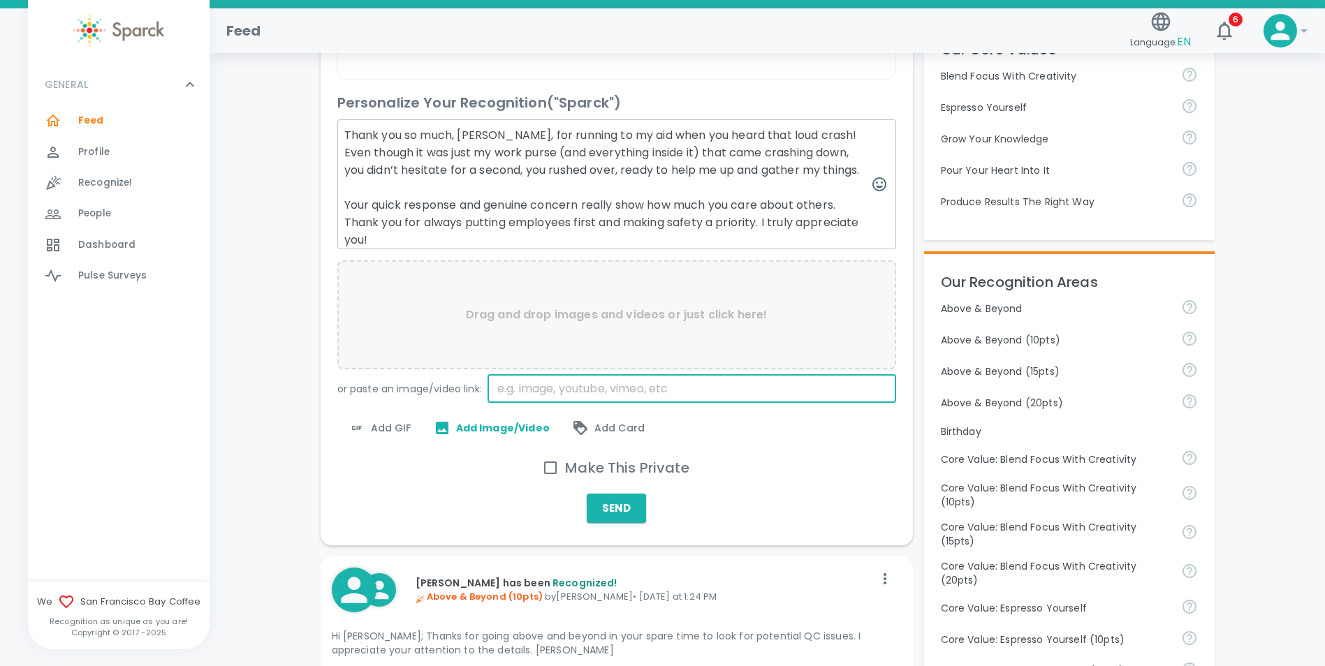
click at [539, 400] on input "text" at bounding box center [691, 389] width 409 height 28
drag, startPoint x: 544, startPoint y: 404, endPoint x: 466, endPoint y: 408, distance: 77.6
click at [456, 403] on div "or paste an image/video link: thank you ​ Verify" at bounding box center [614, 386] width 564 height 34
type input "u"
click at [404, 436] on span "Add GIF" at bounding box center [379, 428] width 63 height 17
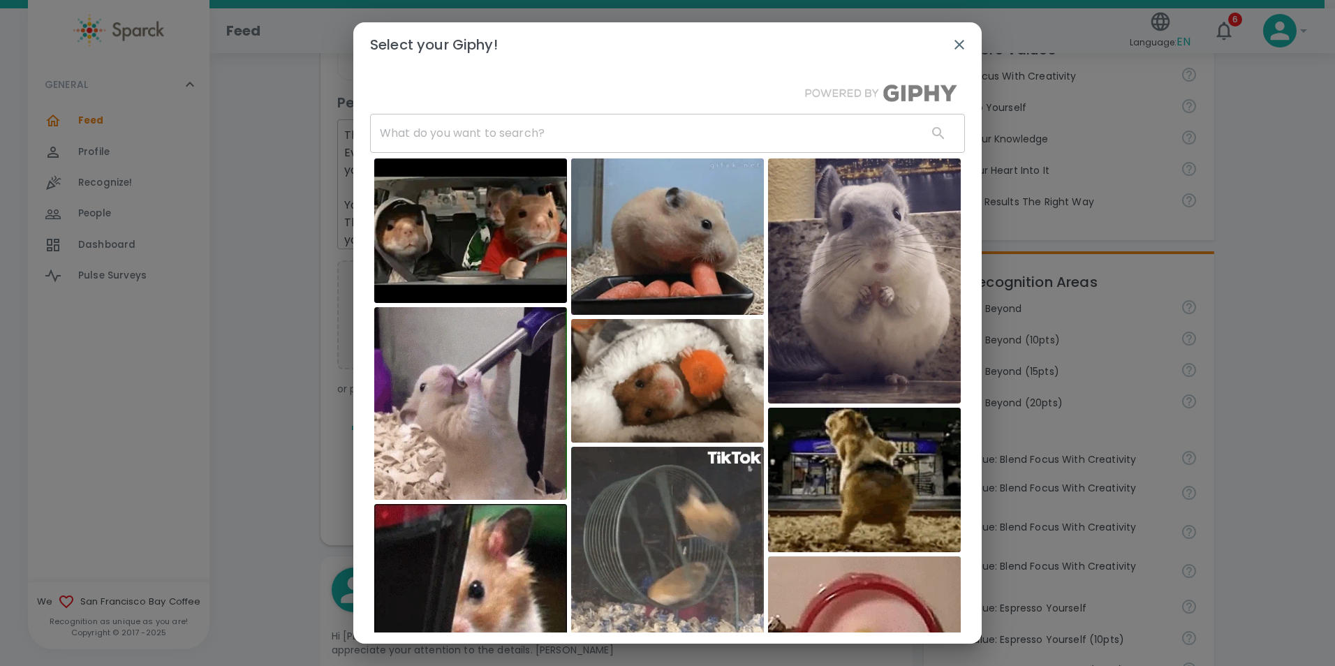
click at [501, 129] on input "text" at bounding box center [643, 133] width 546 height 39
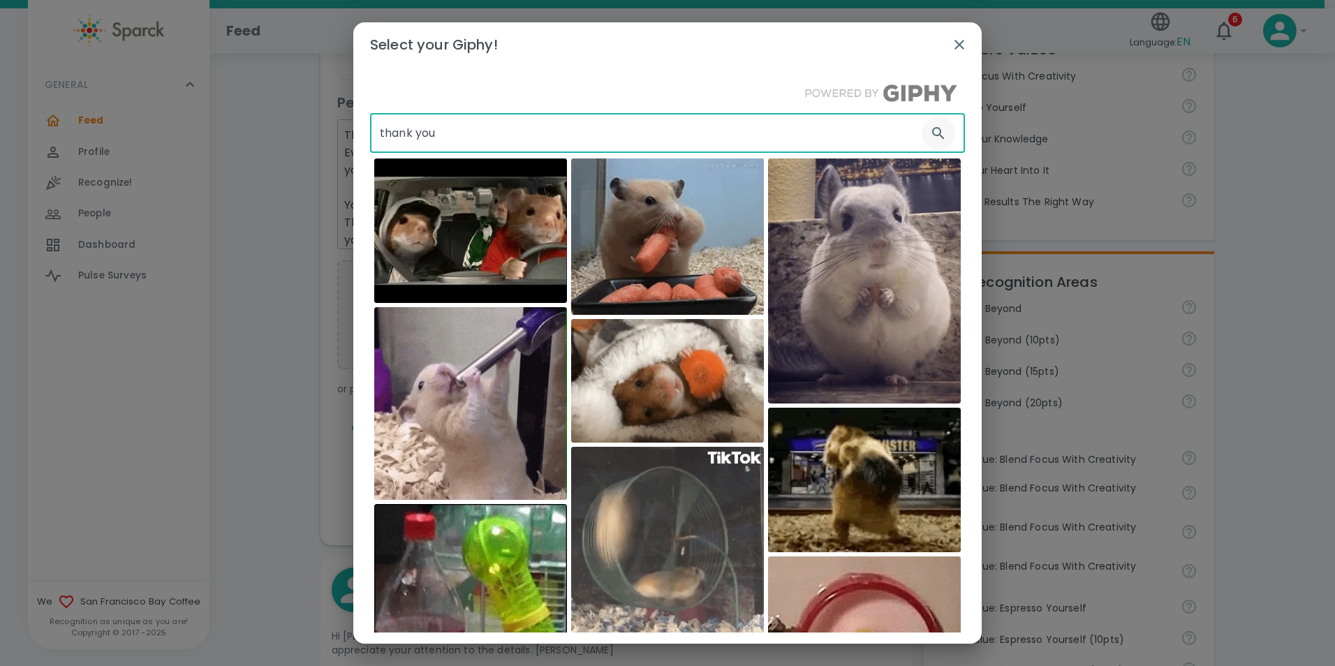
click at [932, 131] on icon "button" at bounding box center [938, 133] width 12 height 12
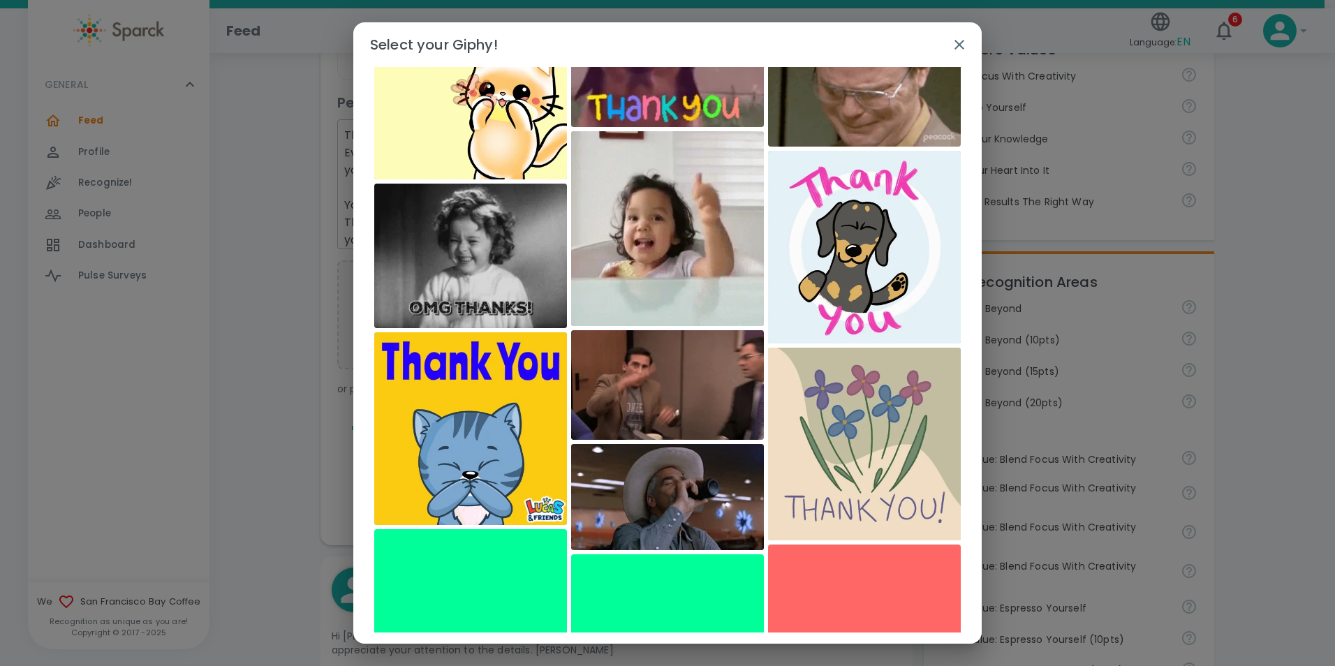
scroll to position [0, 0]
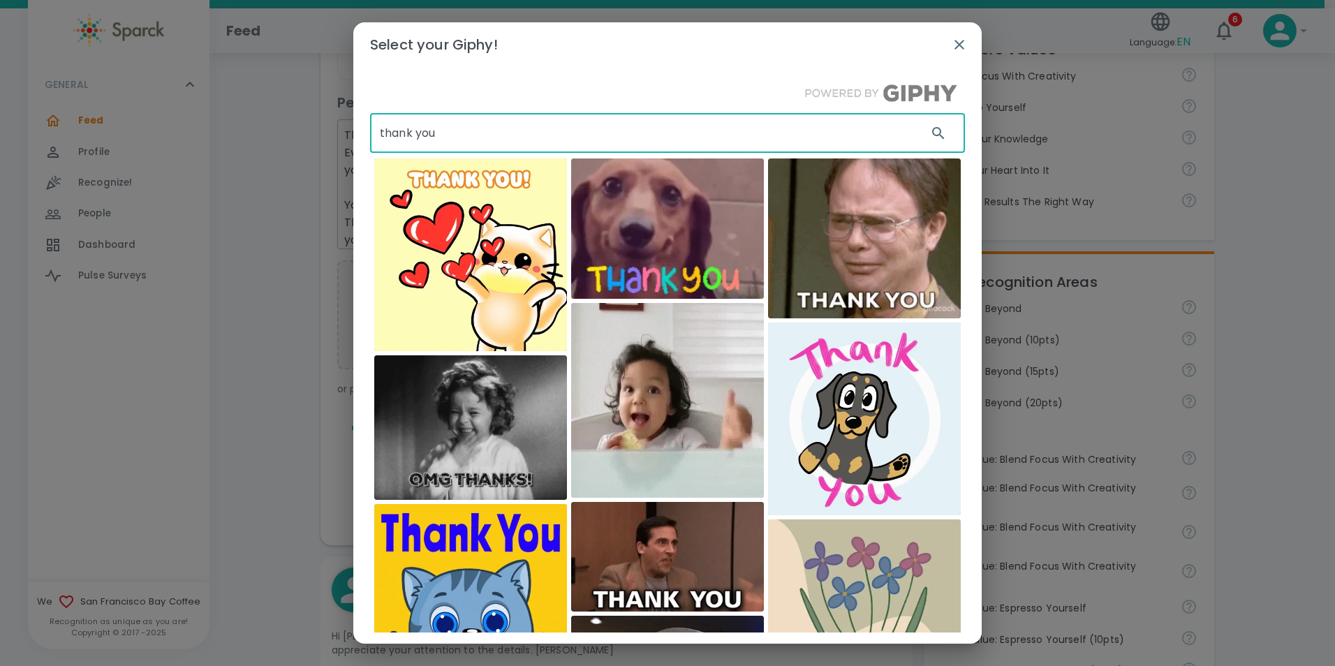
drag, startPoint x: 454, startPoint y: 138, endPoint x: 279, endPoint y: 133, distance: 174.6
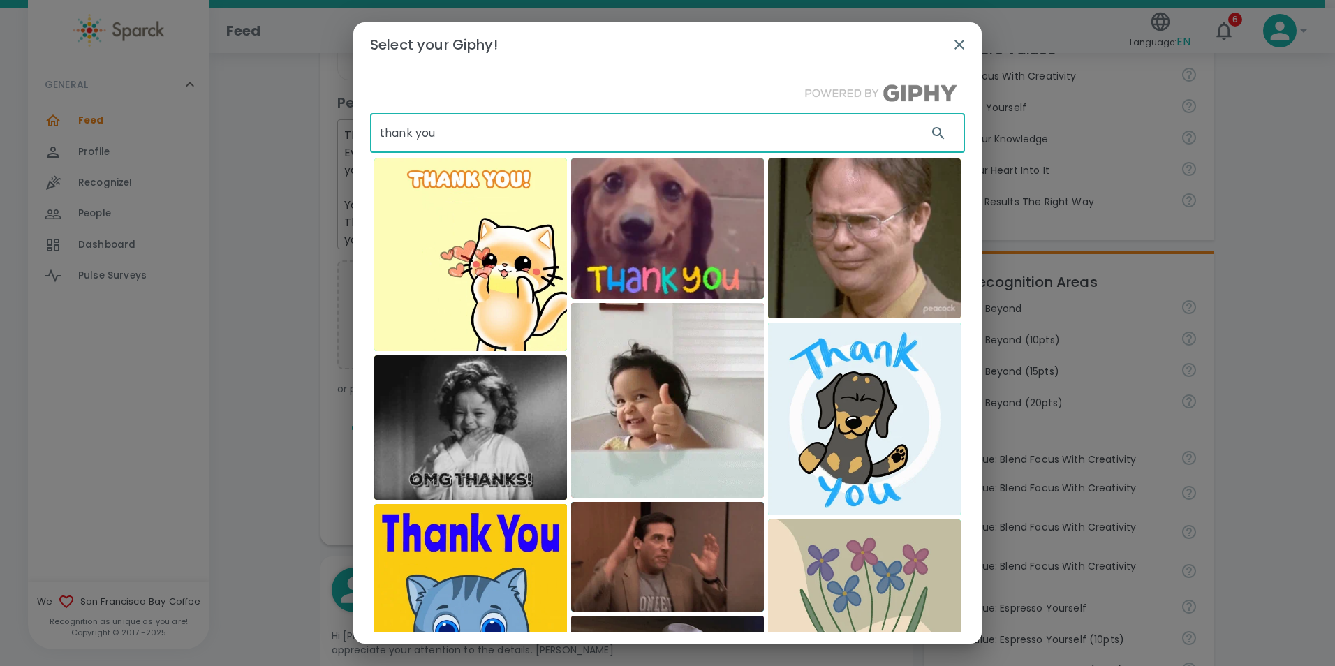
click at [279, 133] on div "Select your Giphy! thank you ​ EditingAndLayout" at bounding box center [667, 333] width 1335 height 666
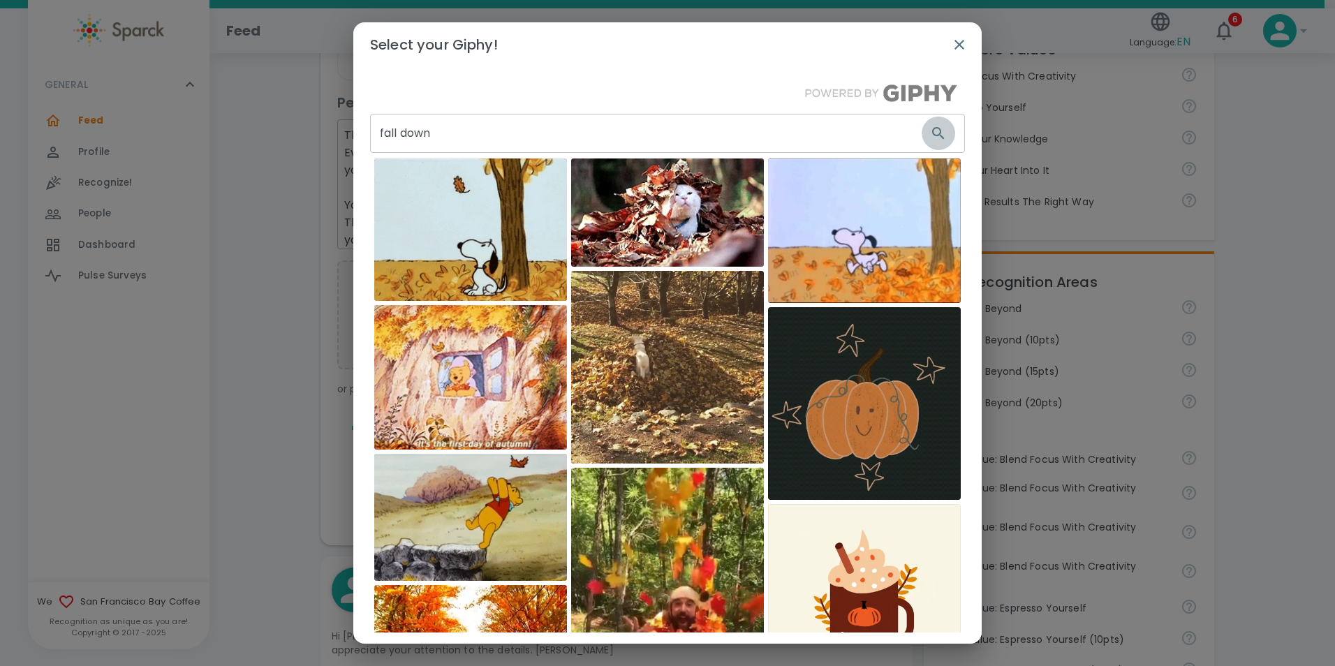
click at [930, 133] on icon "button" at bounding box center [938, 133] width 17 height 17
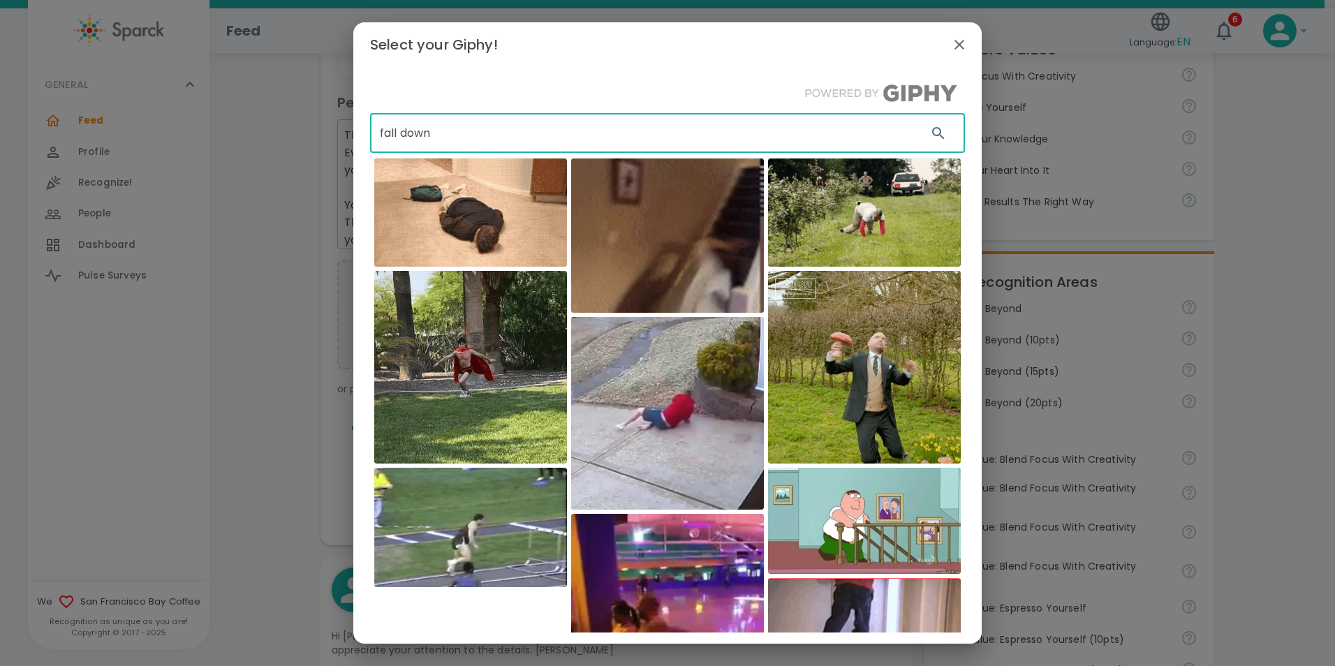
drag, startPoint x: 470, startPoint y: 136, endPoint x: 307, endPoint y: 133, distance: 163.4
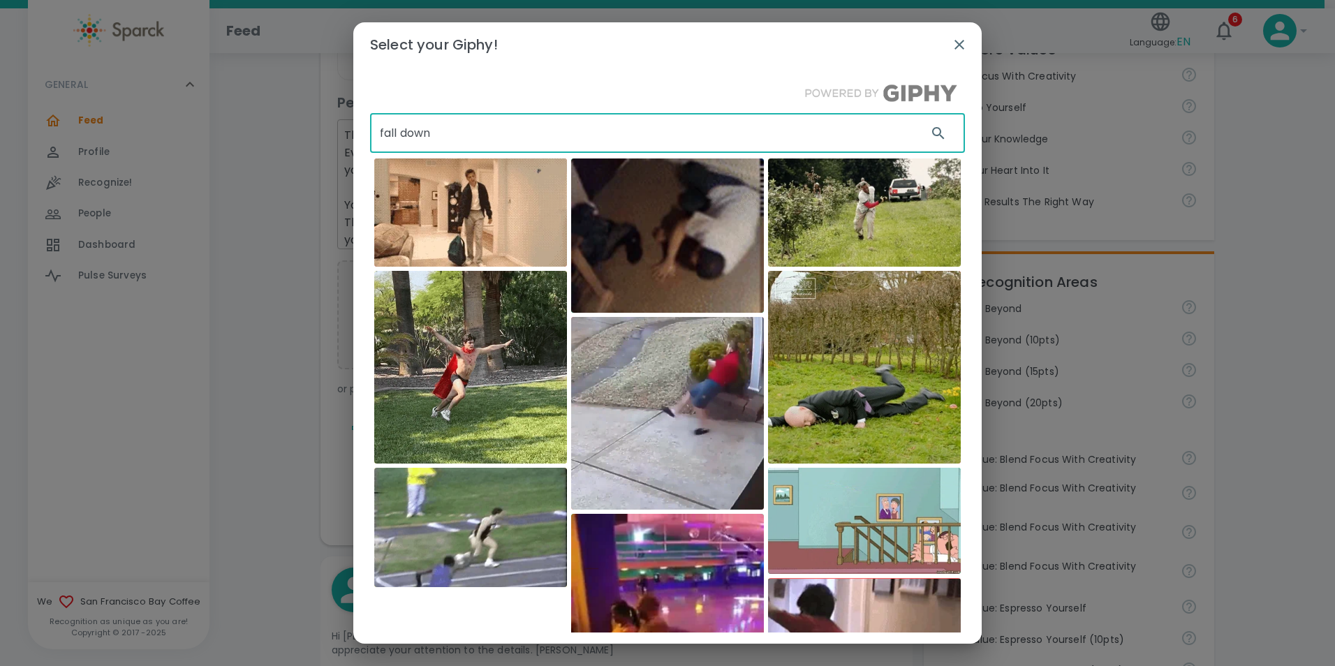
click at [307, 133] on div "Select your Giphy! fall down ​ [DOMAIN_NAME] [PERSON_NAME] Automotive" at bounding box center [667, 333] width 1335 height 666
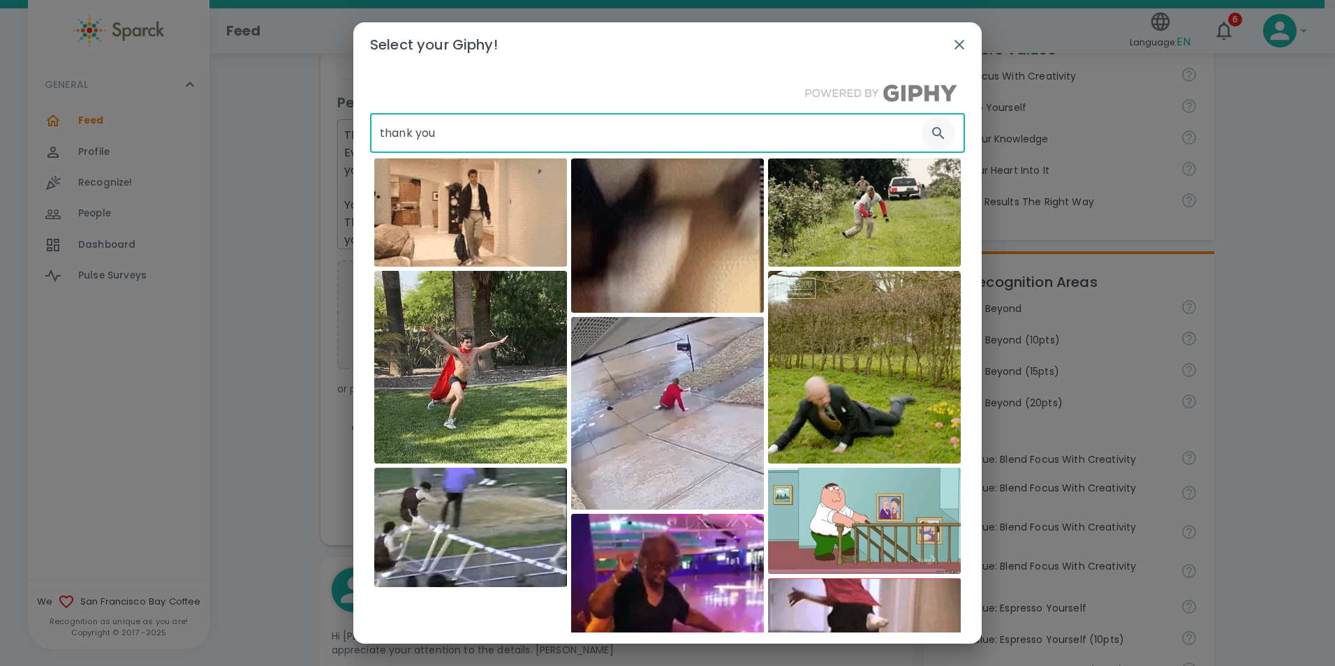
type input "thank you"
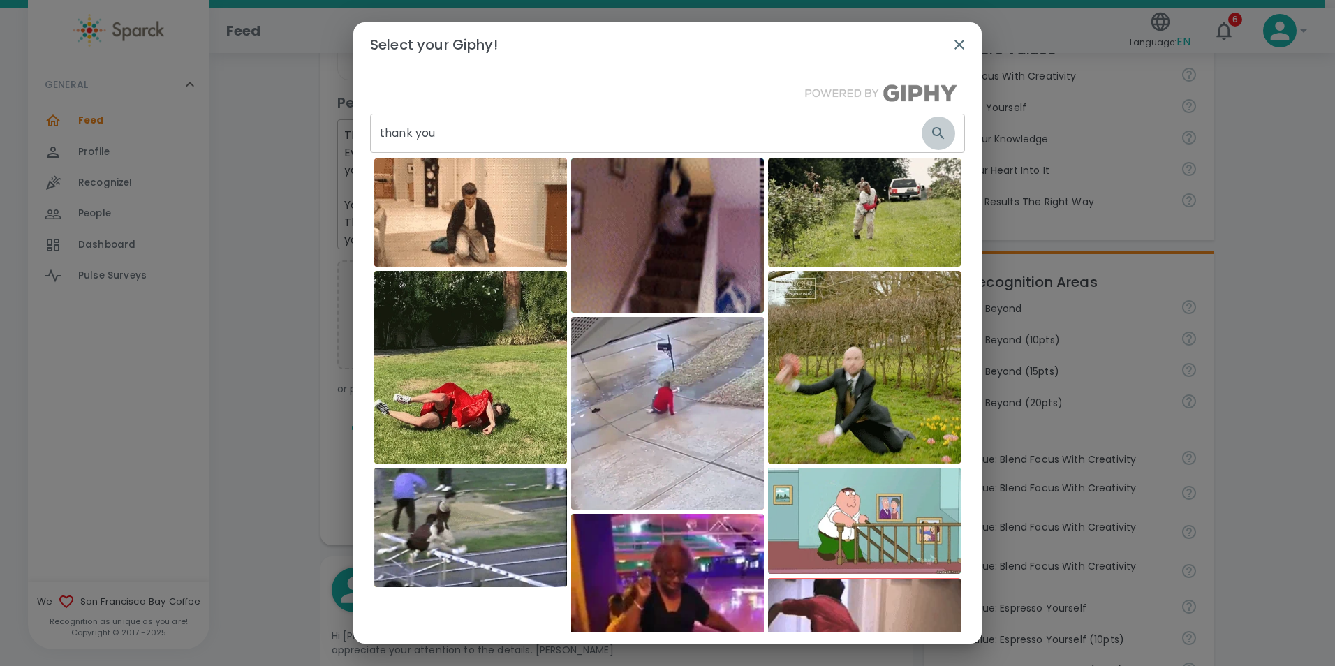
click at [930, 138] on icon "button" at bounding box center [938, 133] width 17 height 17
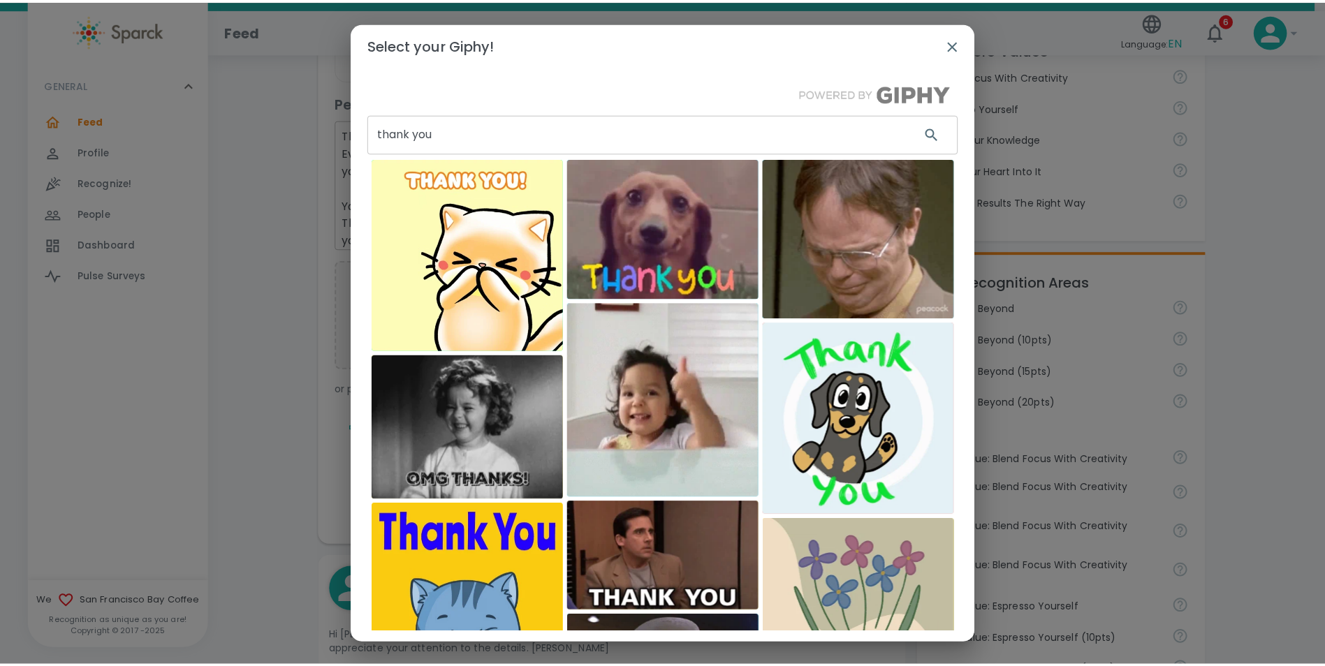
scroll to position [4, 0]
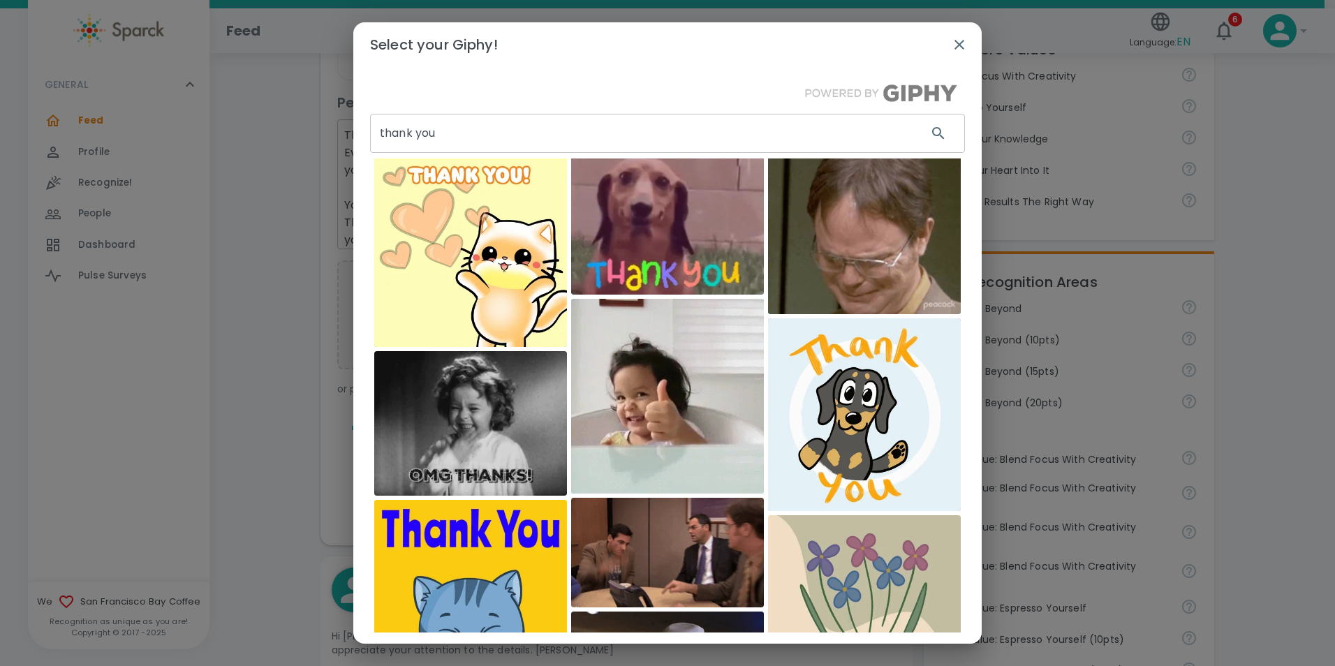
click at [466, 436] on img at bounding box center [470, 423] width 193 height 145
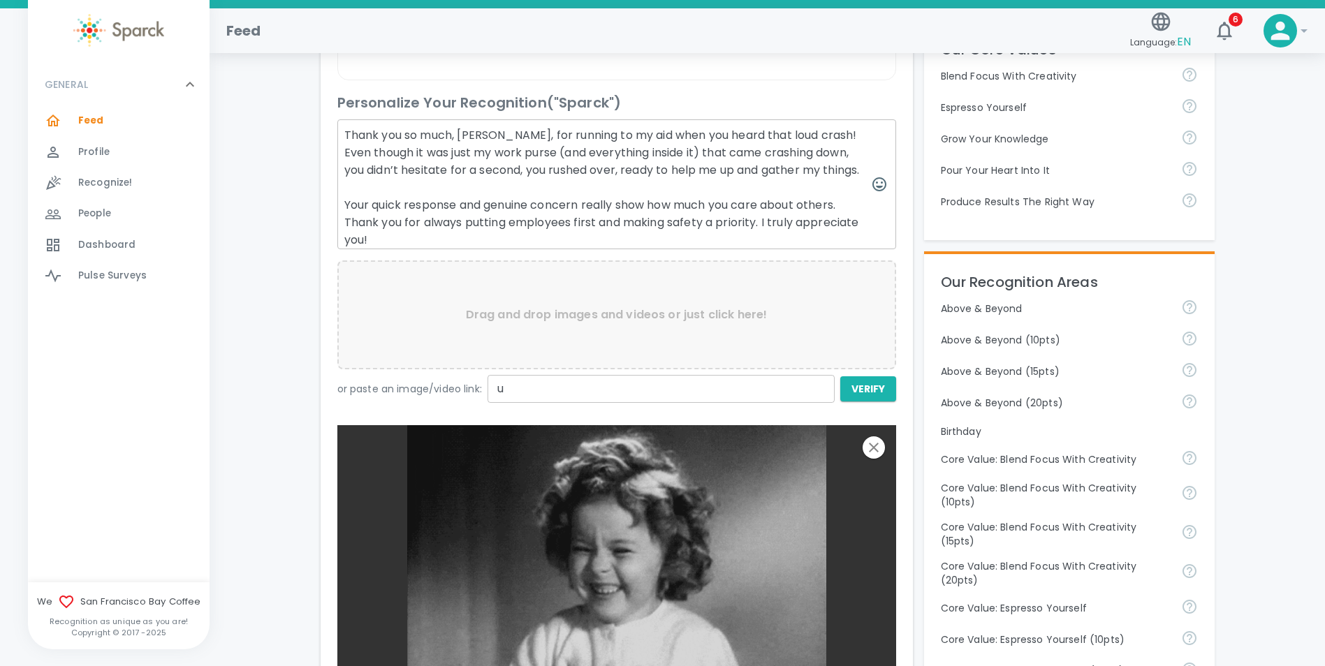
click at [534, 403] on input "u" at bounding box center [660, 389] width 347 height 28
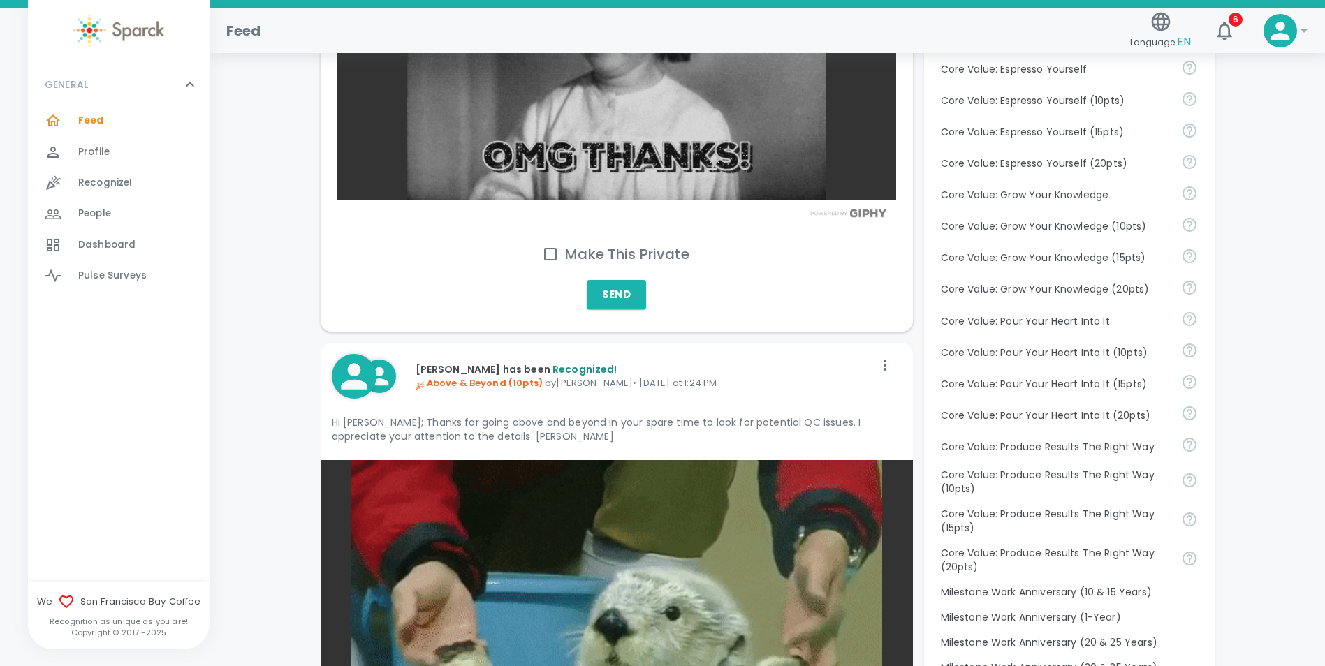
scroll to position [978, 0]
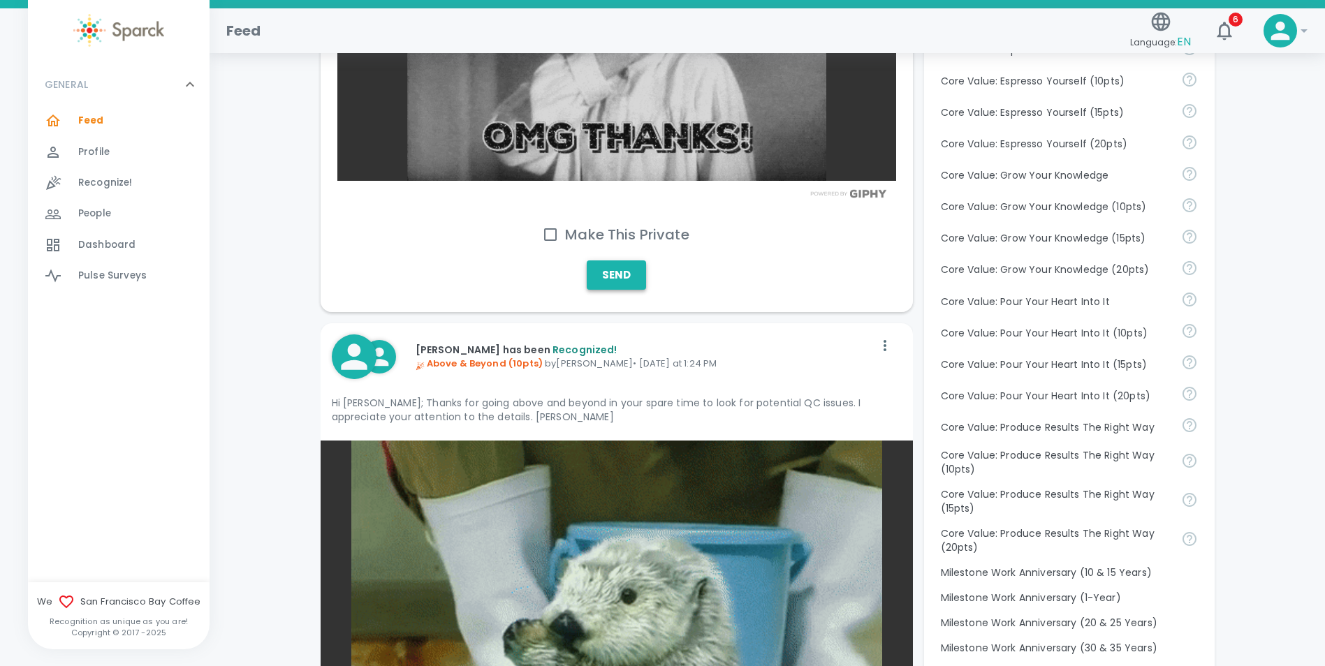
click at [626, 290] on button "Send" at bounding box center [616, 274] width 59 height 29
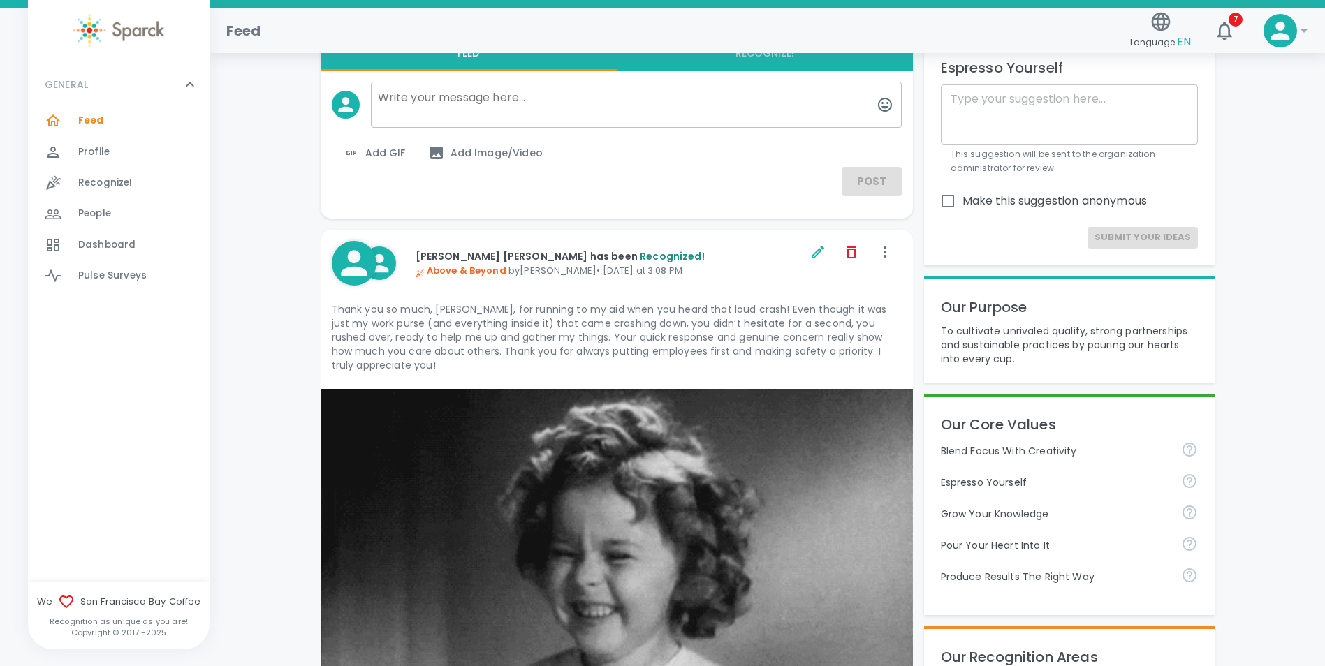
scroll to position [0, 0]
